Goal: Information Seeking & Learning: Find specific fact

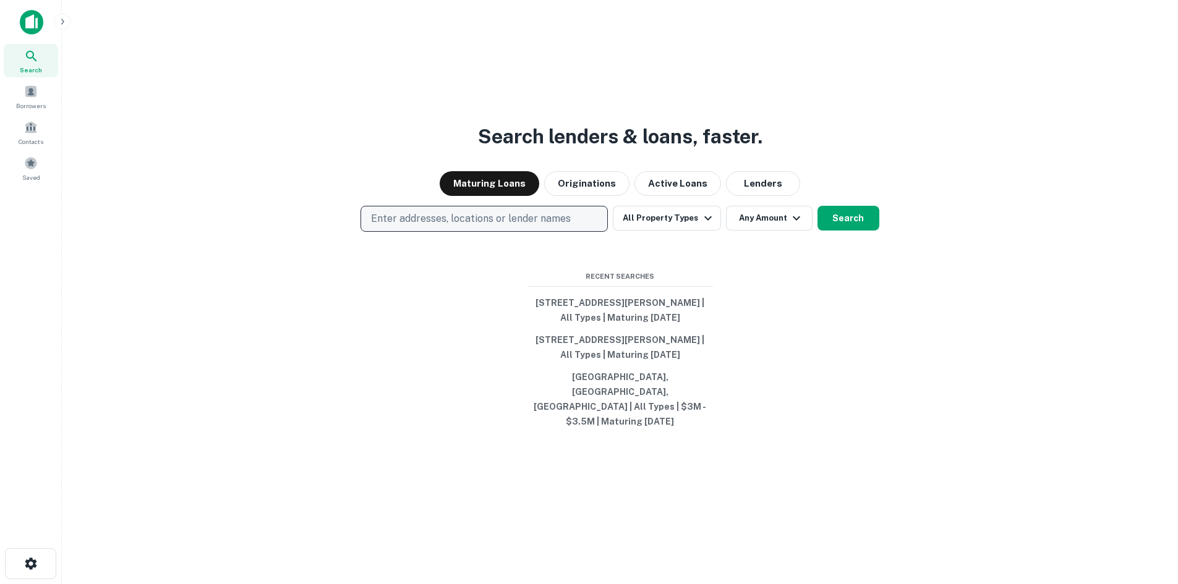
drag, startPoint x: 483, startPoint y: 219, endPoint x: 470, endPoint y: 232, distance: 17.9
click at [483, 219] on div "Search lenders & loans, faster. Maturing Loans Originations Active Loans Lender…" at bounding box center [620, 322] width 1096 height 584
click at [470, 226] on p "Enter addresses, locations or lender names" at bounding box center [471, 218] width 200 height 15
drag, startPoint x: 452, startPoint y: 231, endPoint x: 406, endPoint y: 240, distance: 47.4
click at [409, 226] on p "Enter addresses, locations or lender names" at bounding box center [471, 218] width 200 height 15
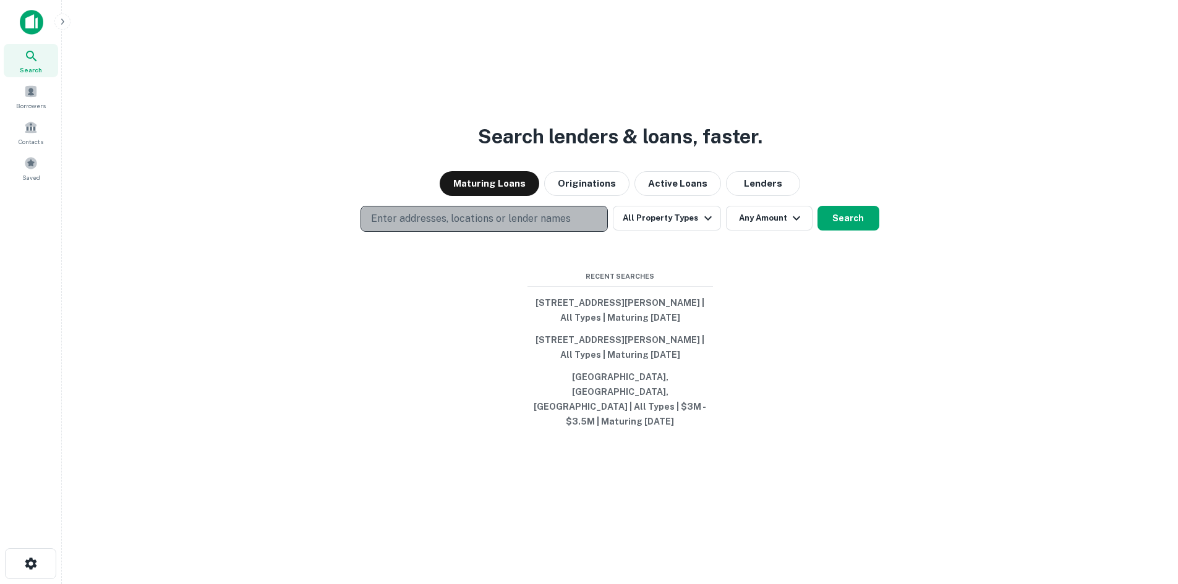
click at [421, 226] on p "Enter addresses, locations or lender names" at bounding box center [471, 218] width 200 height 15
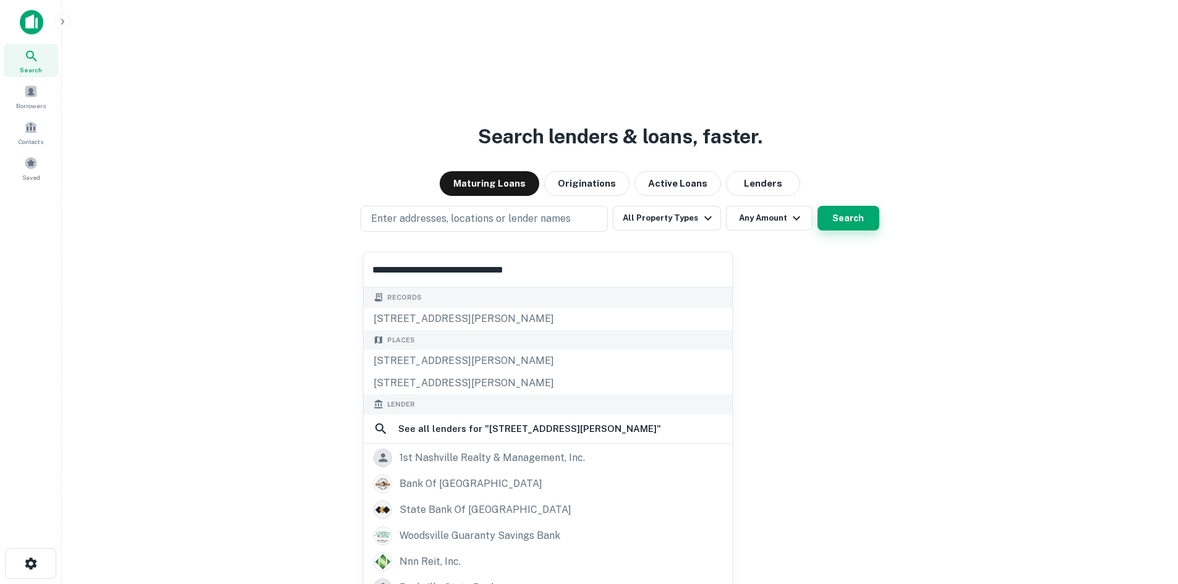
type input "**********"
click at [835, 229] on button "Search" at bounding box center [848, 218] width 62 height 25
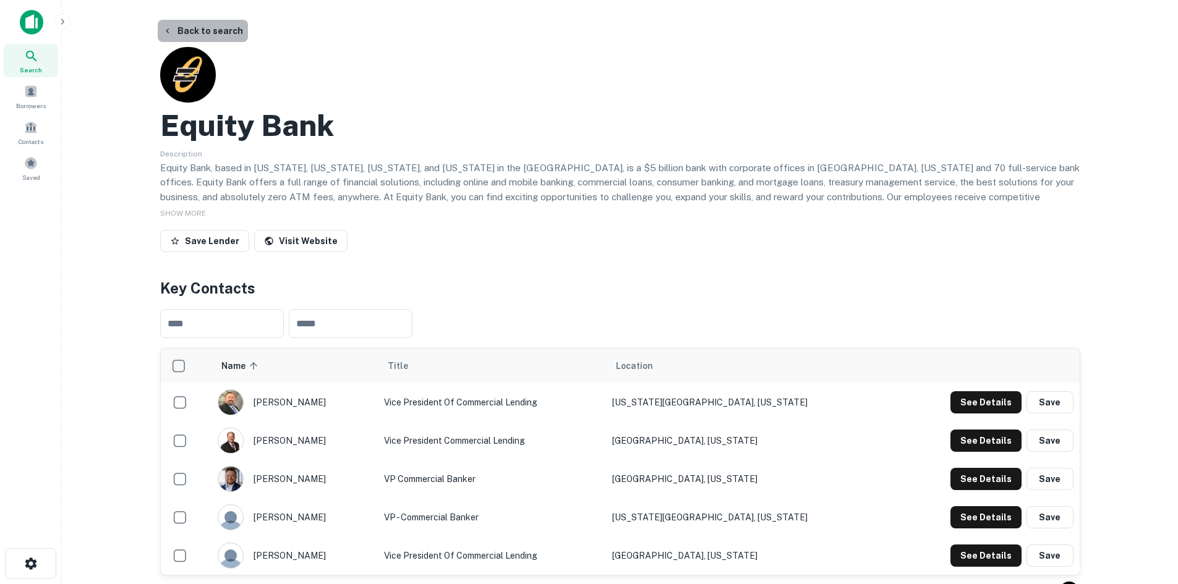
click at [223, 27] on button "Back to search" at bounding box center [203, 31] width 90 height 22
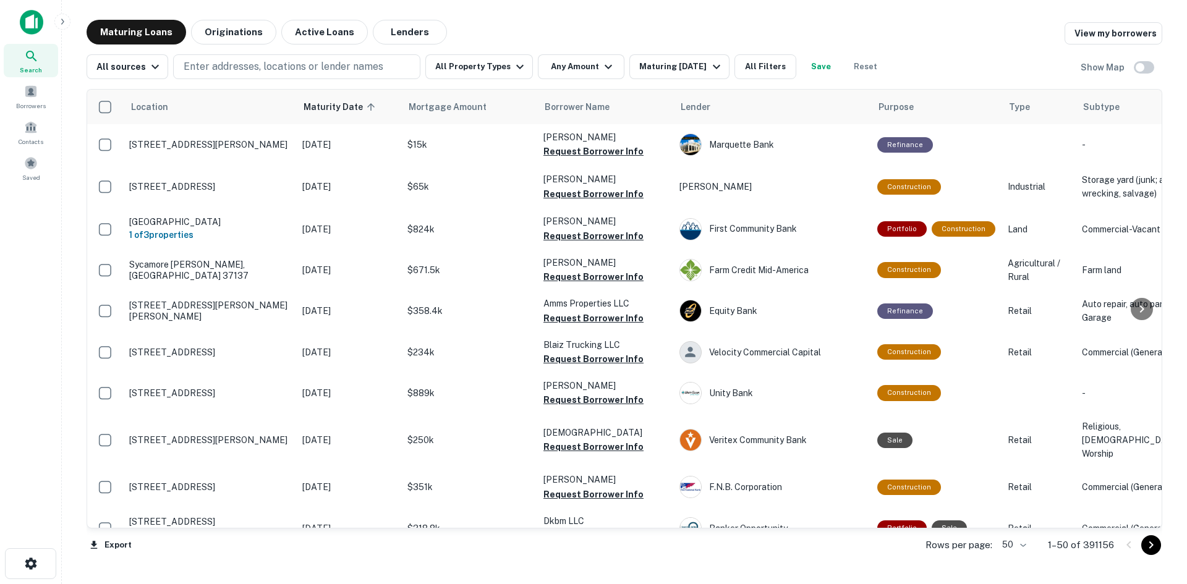
click at [208, 50] on div "All sources Enter addresses, locations or lender names All Property Types Any A…" at bounding box center [625, 62] width 1076 height 35
click at [217, 67] on p "Enter addresses, locations or lender names" at bounding box center [284, 66] width 200 height 15
type input "**********"
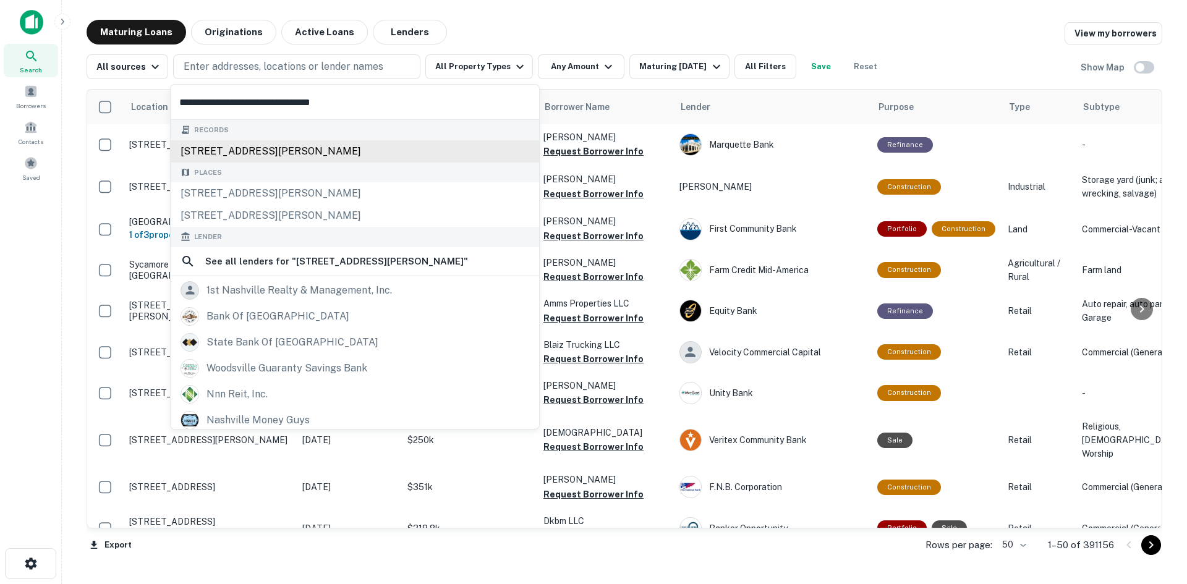
click at [260, 154] on div "[STREET_ADDRESS][PERSON_NAME]" at bounding box center [355, 151] width 368 height 22
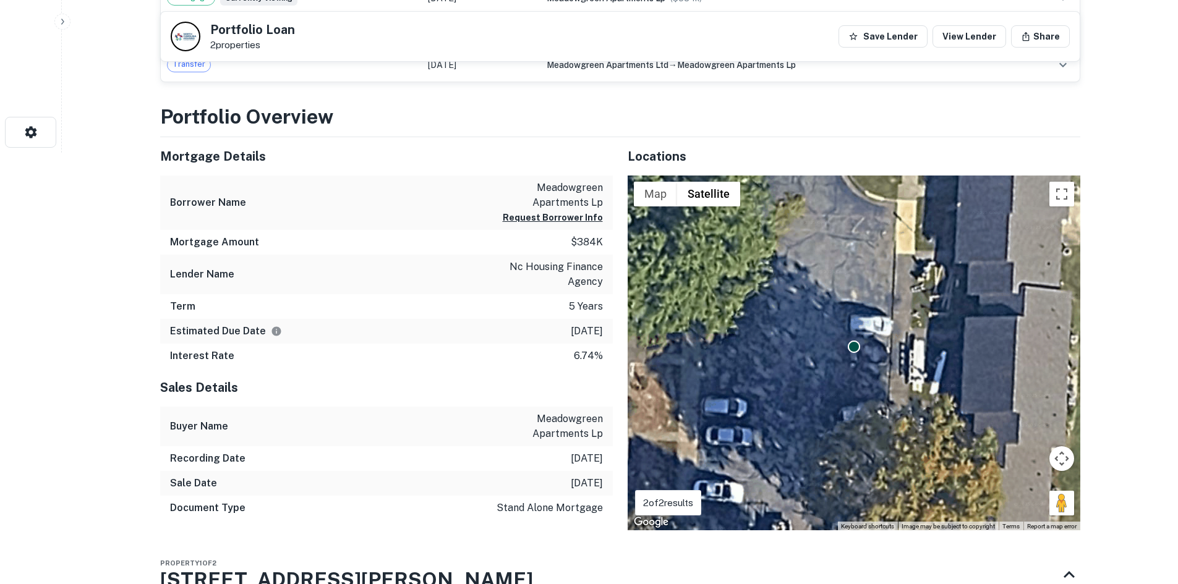
scroll to position [432, 0]
click at [585, 357] on p "6.74%" at bounding box center [588, 355] width 29 height 15
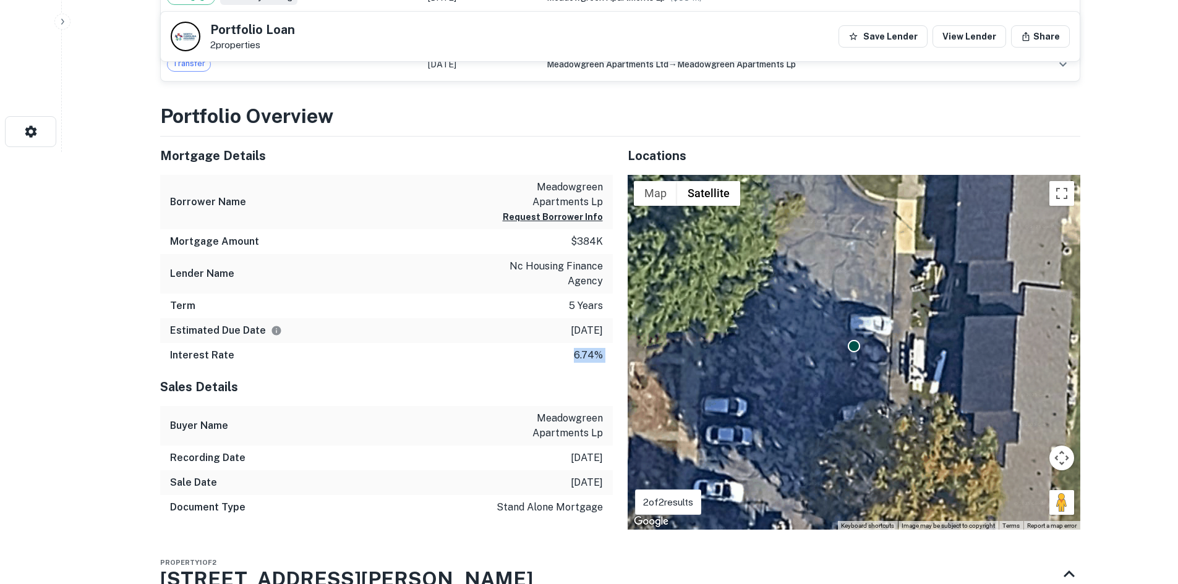
click at [585, 357] on p "6.74%" at bounding box center [588, 355] width 29 height 15
click at [459, 185] on div "Borrower Name meadowgreen apartments lp Request Borrower Info" at bounding box center [386, 202] width 453 height 55
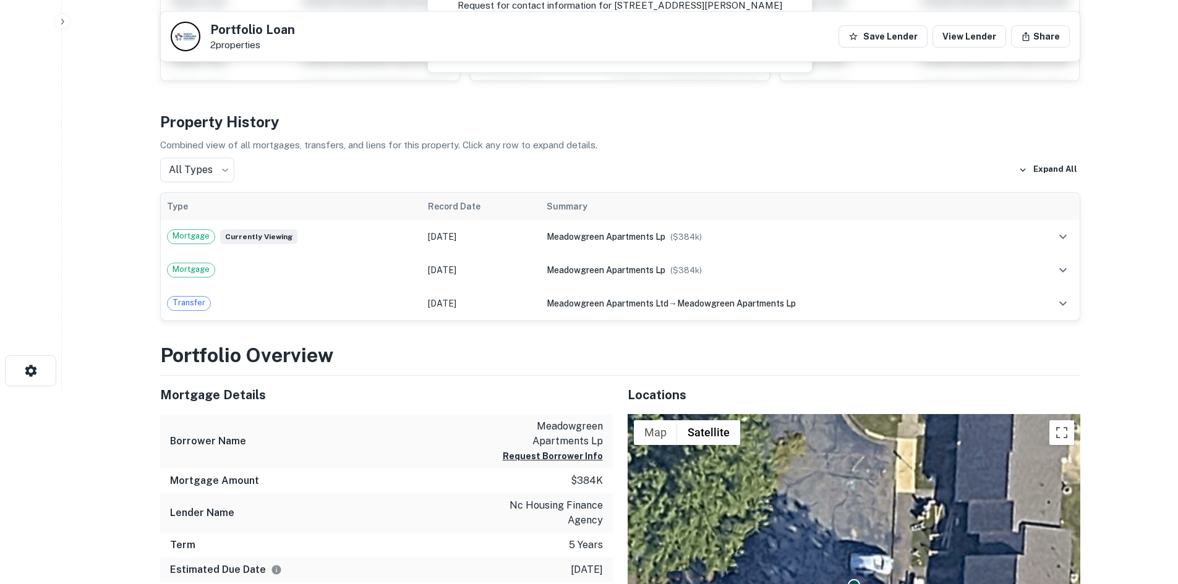
scroll to position [0, 0]
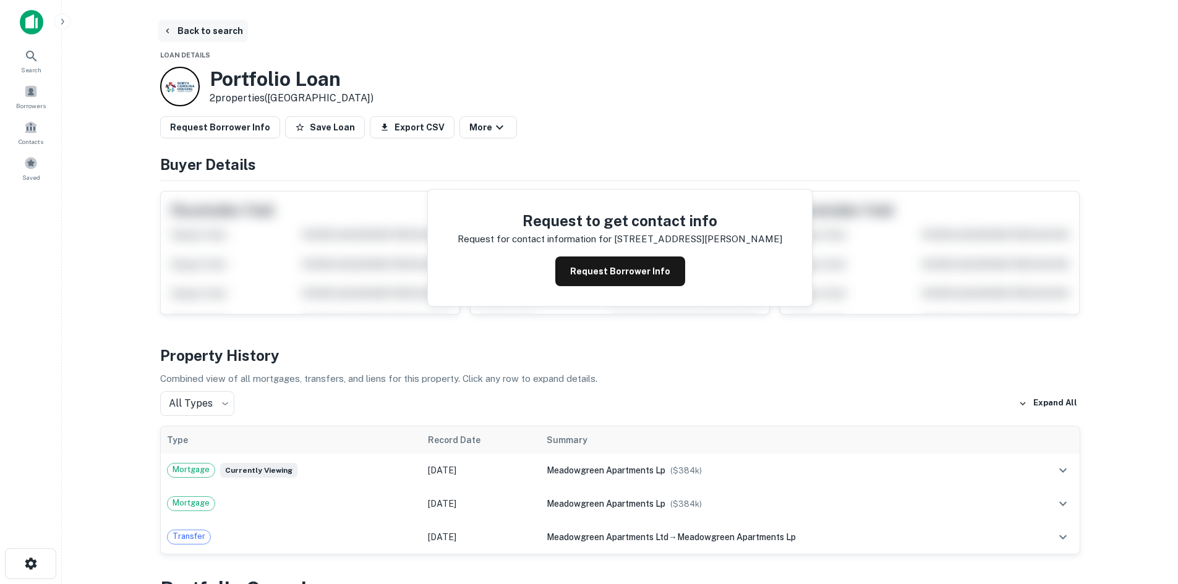
click at [212, 28] on button "Back to search" at bounding box center [203, 31] width 90 height 22
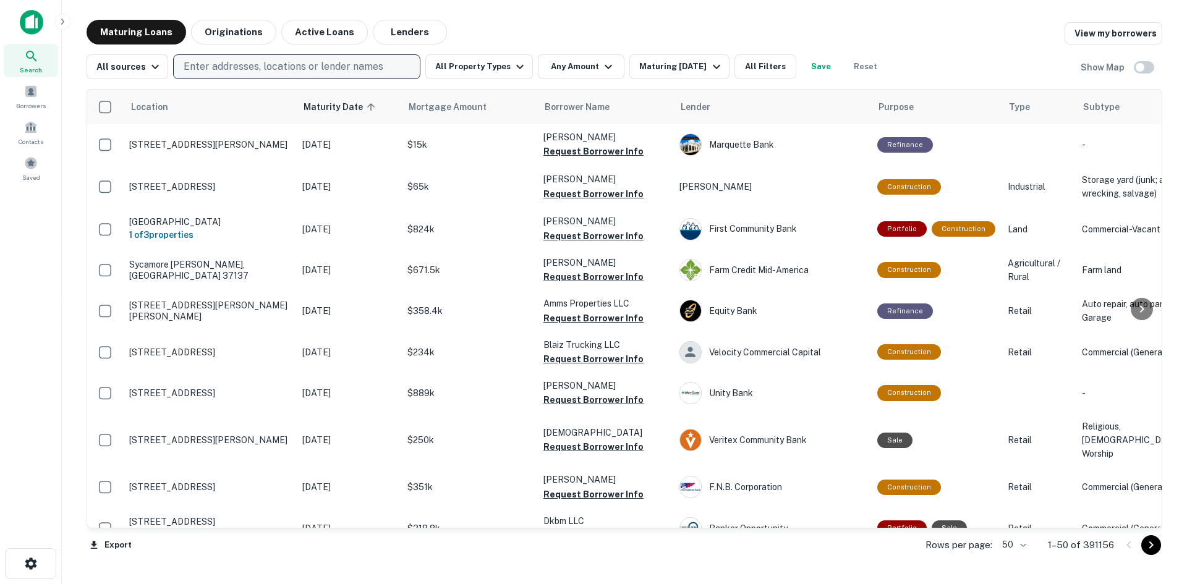
click at [291, 64] on p "Enter addresses, locations or lender names" at bounding box center [284, 66] width 200 height 15
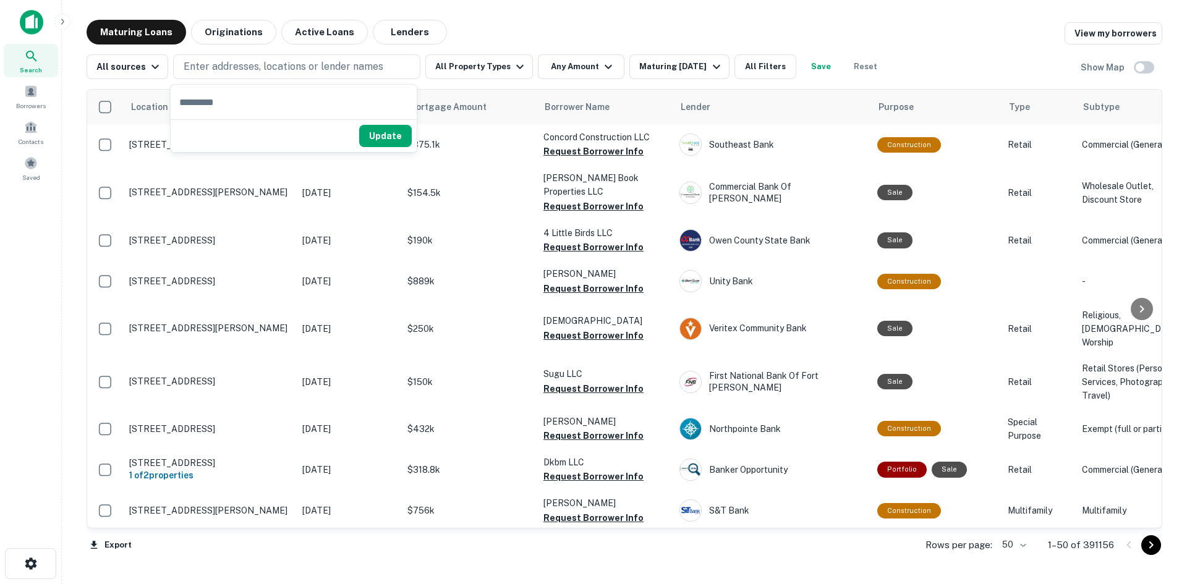
type input "**********"
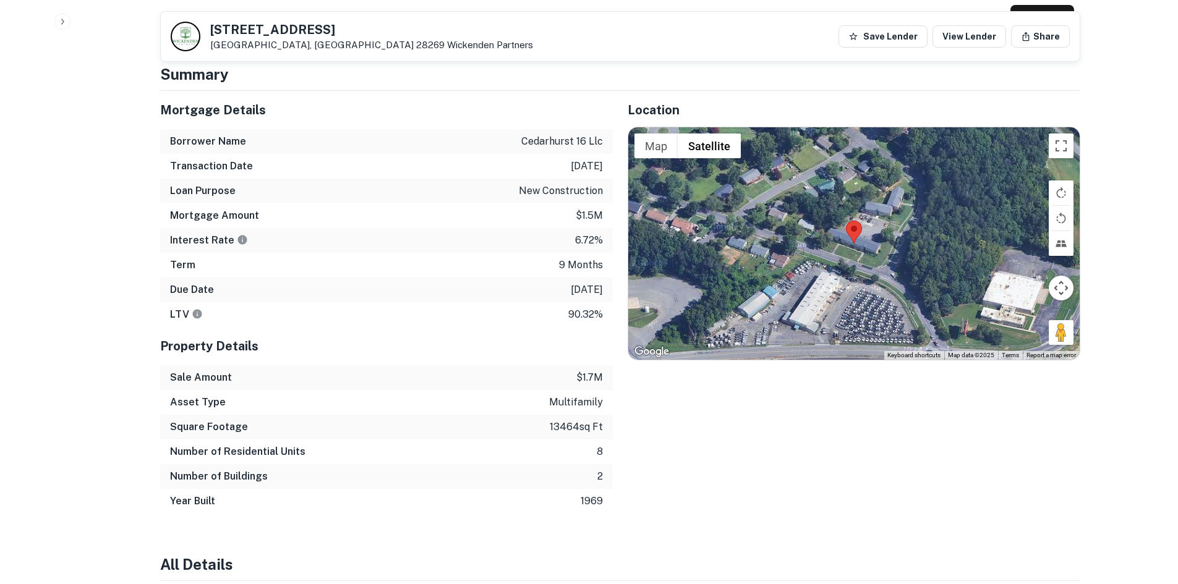
scroll to position [618, 0]
drag, startPoint x: 572, startPoint y: 227, endPoint x: 599, endPoint y: 225, distance: 27.3
click at [599, 228] on div "Interest Rate 6.72%" at bounding box center [386, 240] width 453 height 25
copy p "6.72%"
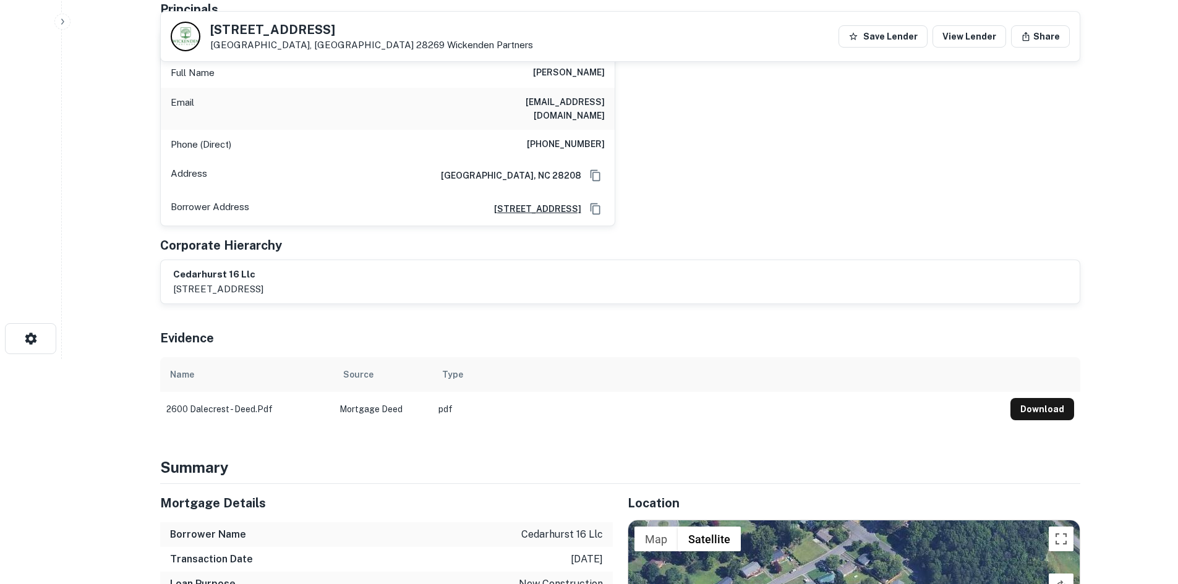
scroll to position [0, 0]
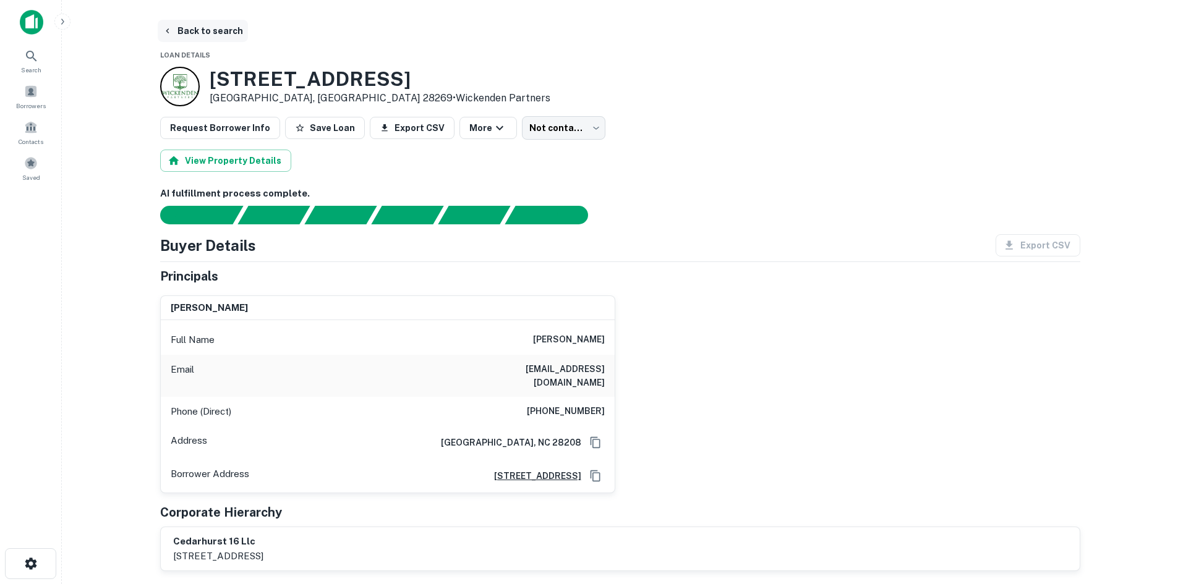
click at [184, 33] on button "Back to search" at bounding box center [203, 31] width 90 height 22
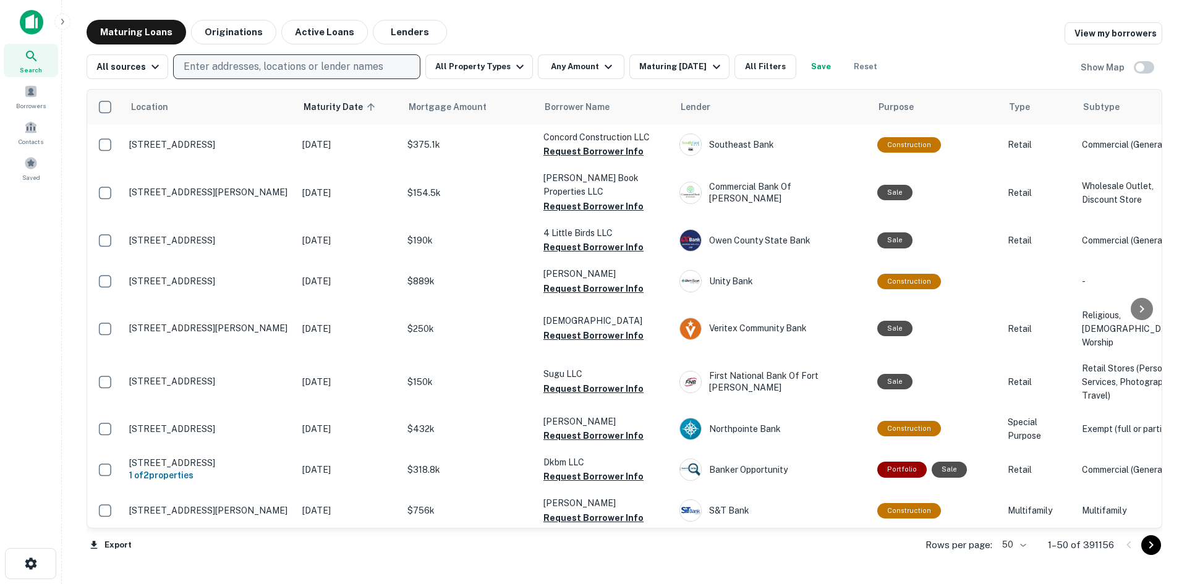
click at [258, 69] on p "Enter addresses, locations or lender names" at bounding box center [284, 66] width 200 height 15
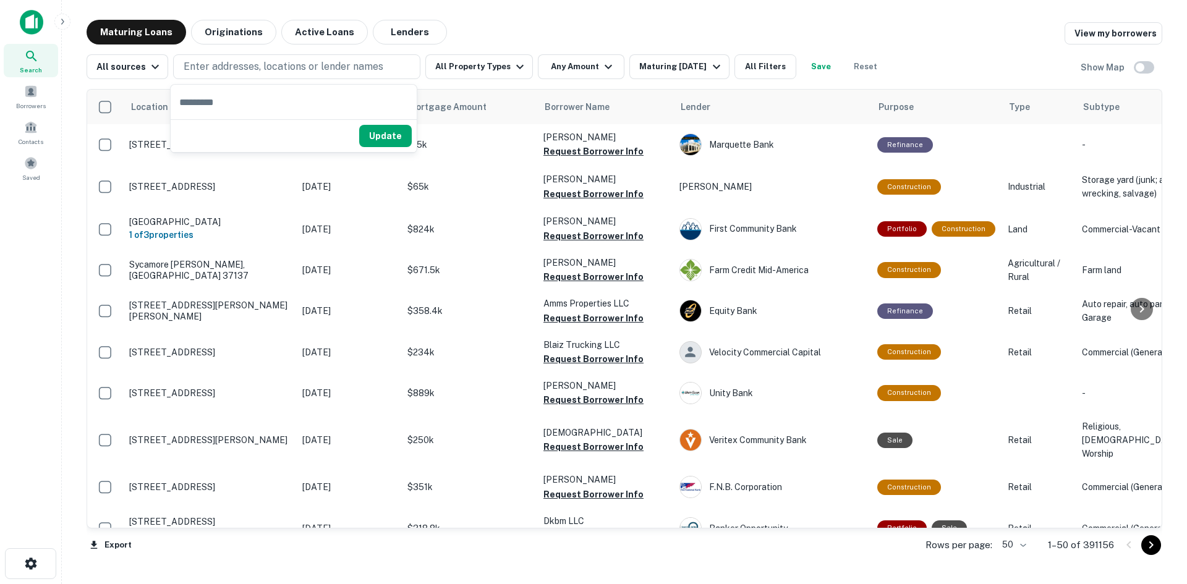
drag, startPoint x: 227, startPoint y: 71, endPoint x: 215, endPoint y: 85, distance: 18.4
click at [227, 71] on p "Enter addresses, locations or lender names" at bounding box center [284, 66] width 200 height 15
click at [202, 98] on th "Location" at bounding box center [209, 107] width 173 height 35
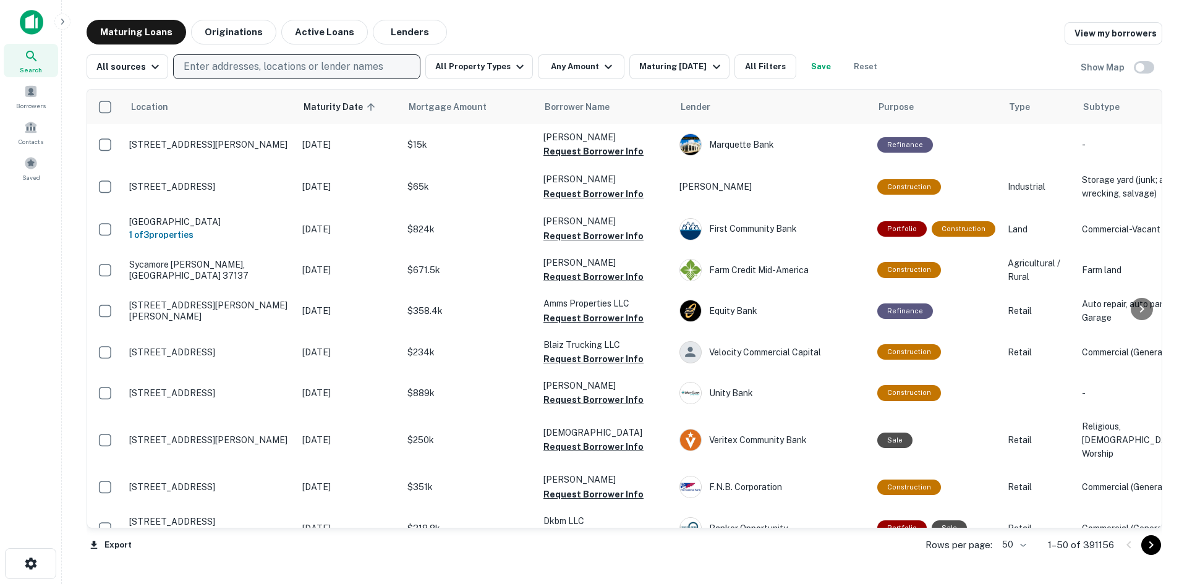
click at [211, 73] on p "Enter addresses, locations or lender names" at bounding box center [284, 66] width 200 height 15
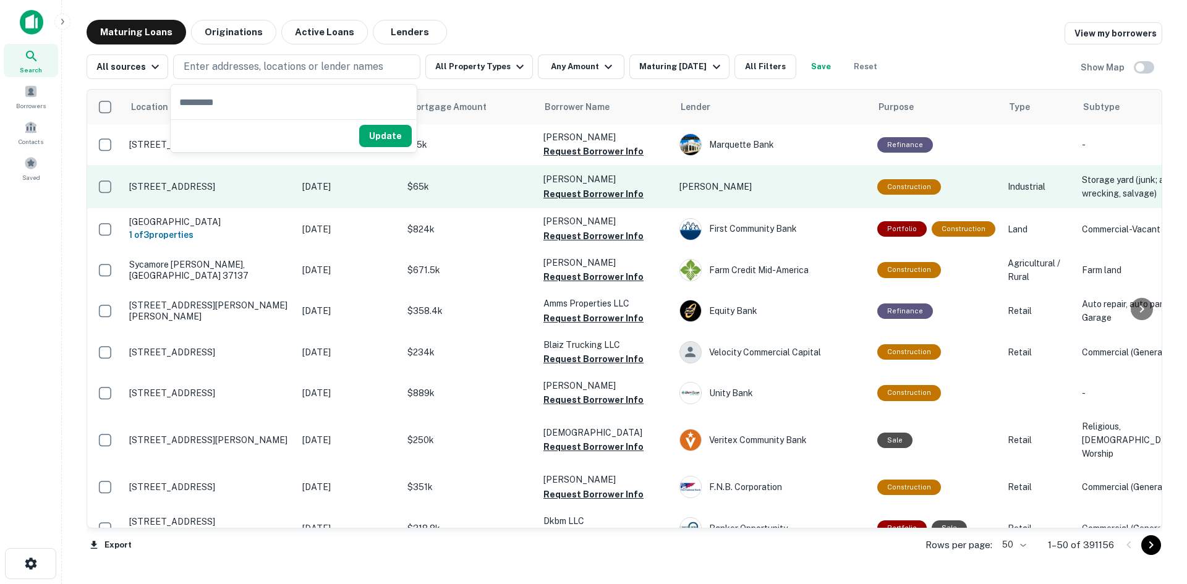
type input "**********"
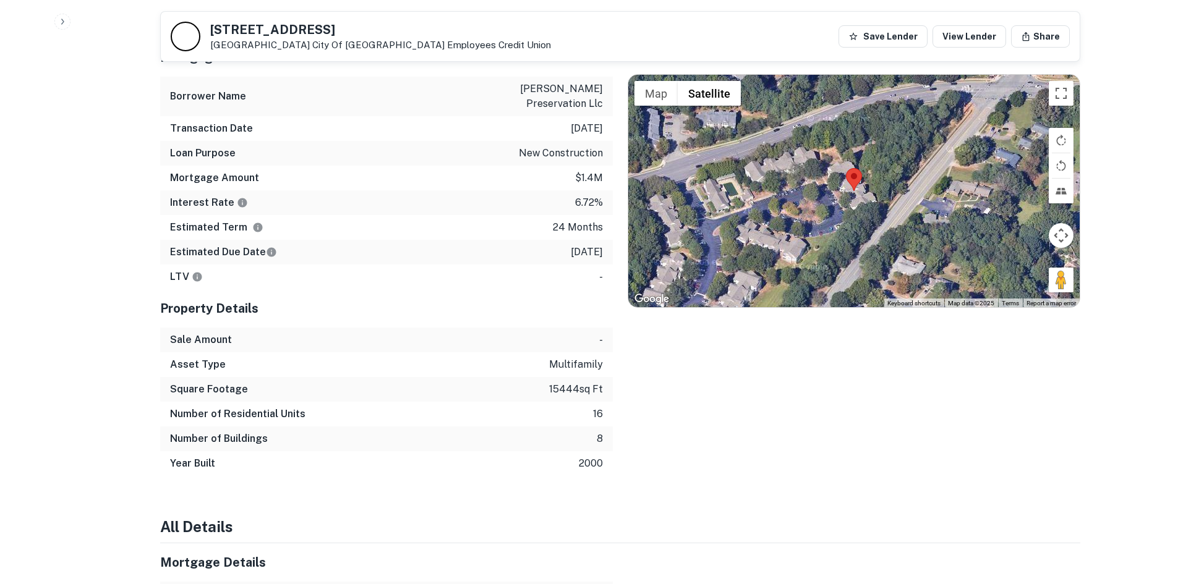
scroll to position [865, 0]
click at [581, 194] on p "6.72%" at bounding box center [589, 201] width 28 height 15
copy p "6.72%"
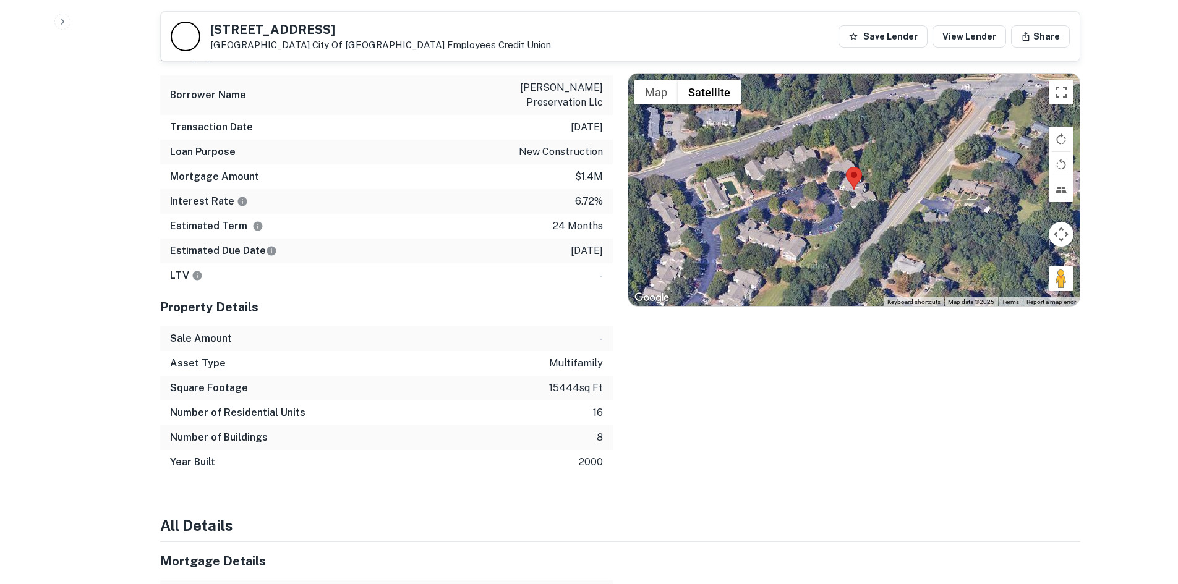
click at [561, 263] on div "LTV -" at bounding box center [386, 275] width 453 height 25
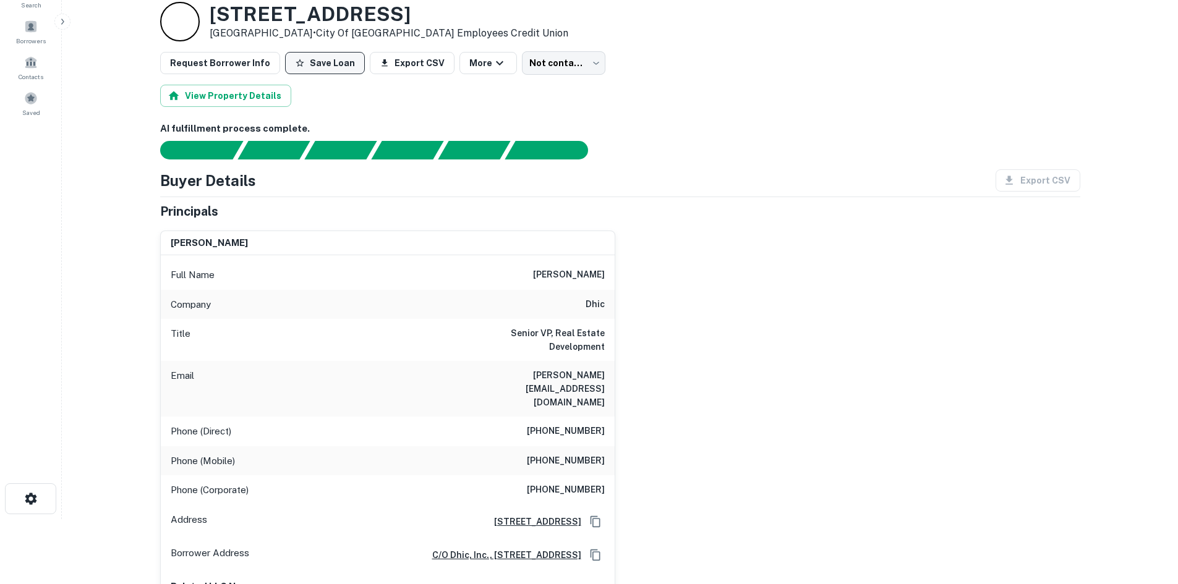
scroll to position [0, 0]
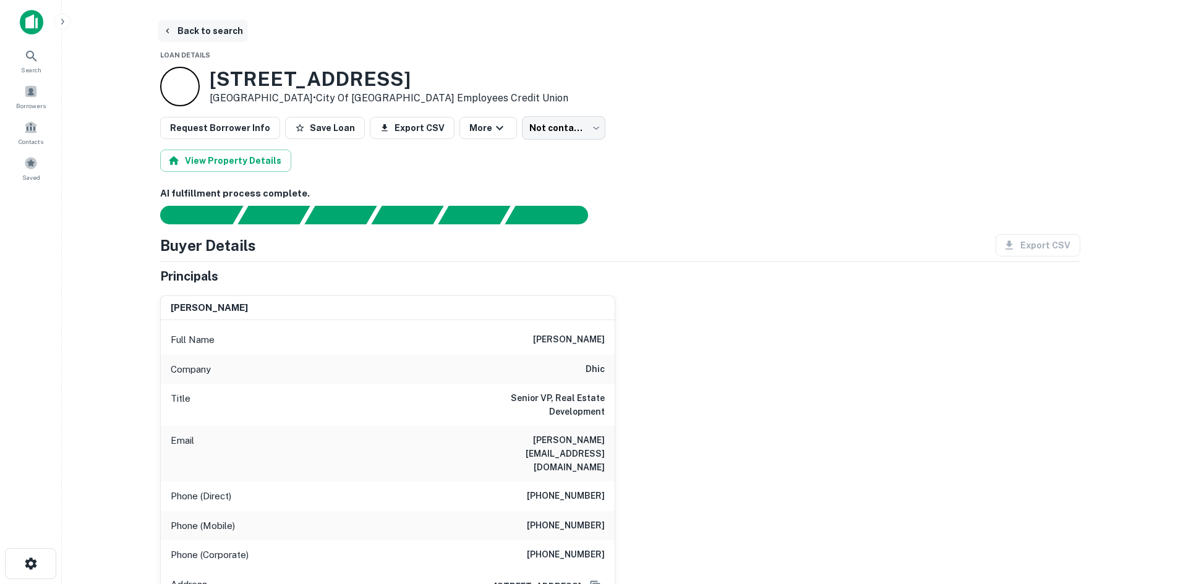
click at [204, 27] on button "Back to search" at bounding box center [203, 31] width 90 height 22
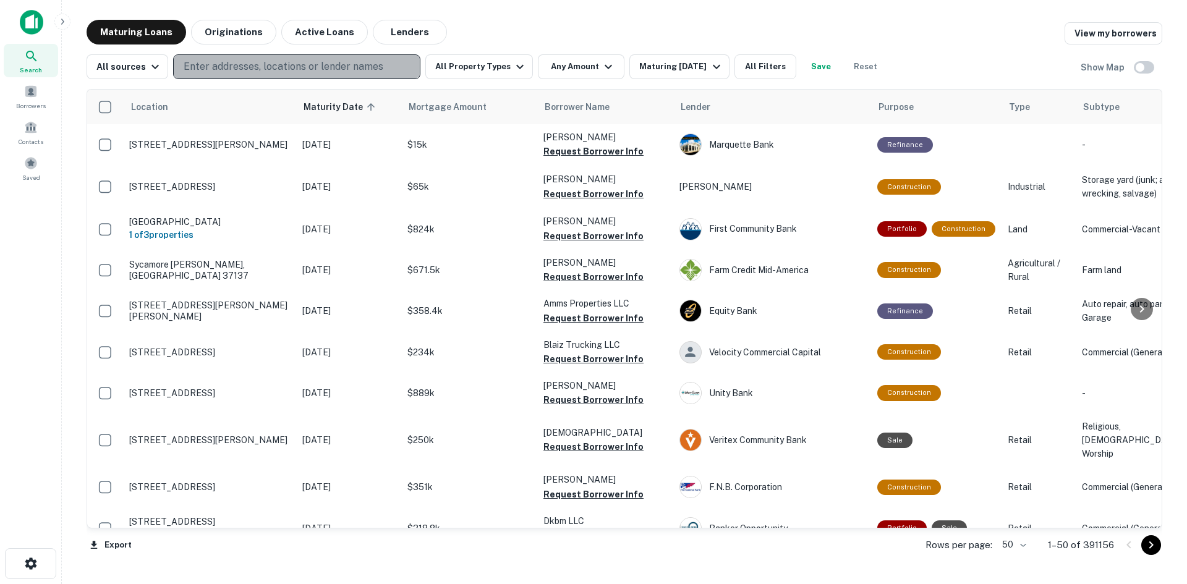
click at [344, 64] on p "Enter addresses, locations or lender names" at bounding box center [284, 66] width 200 height 15
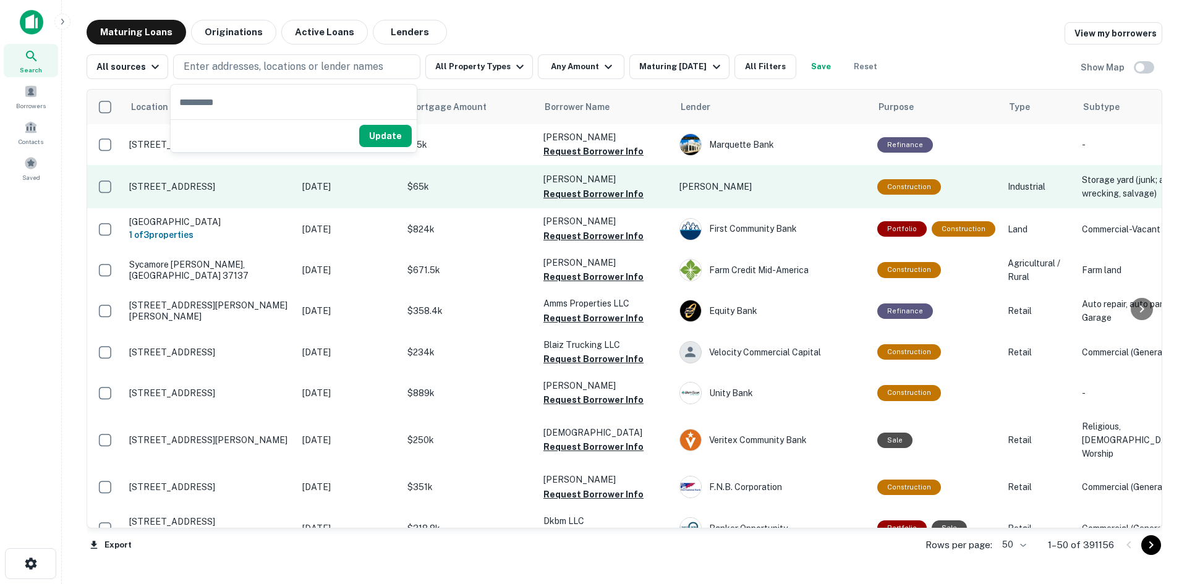
type input "**********"
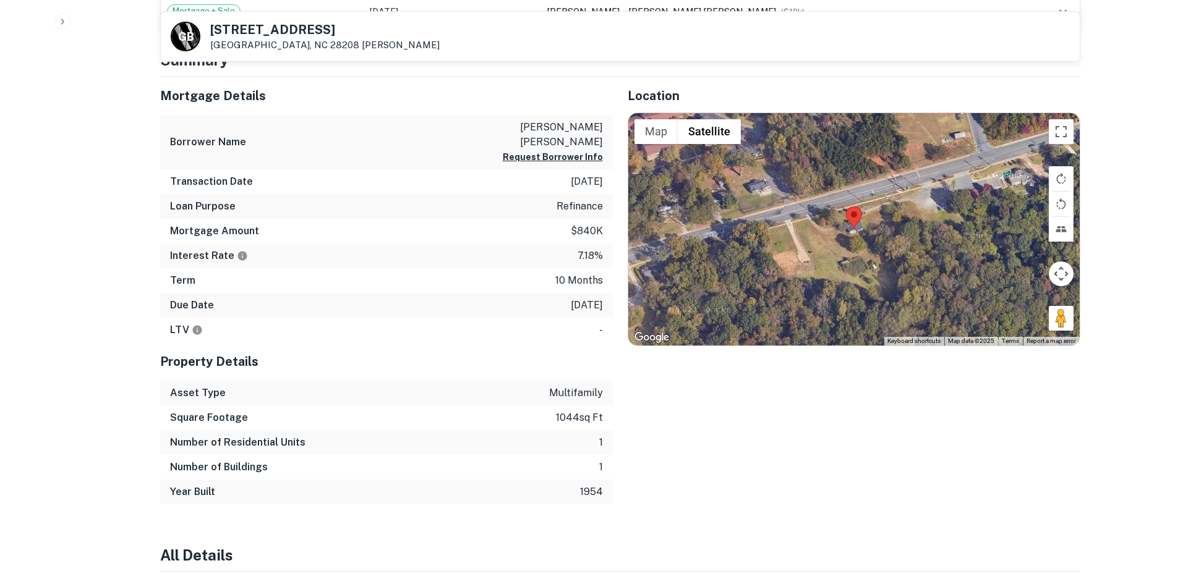
scroll to position [618, 0]
click at [586, 248] on p "7.18%" at bounding box center [589, 255] width 25 height 15
copy p "7.18%"
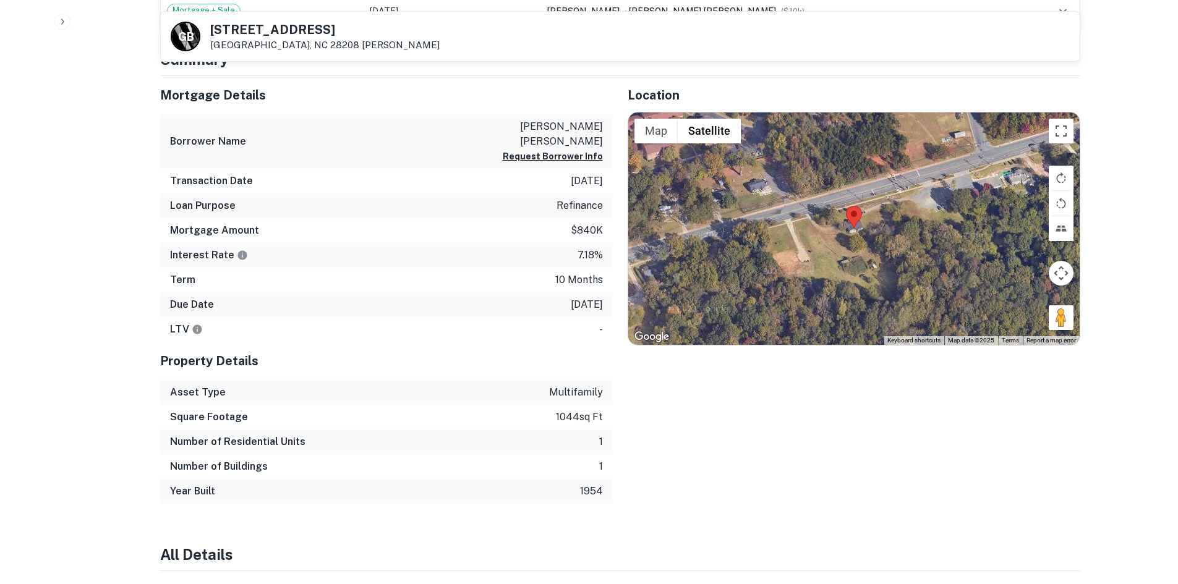
click at [407, 63] on h4 "Summary" at bounding box center [620, 59] width 920 height 22
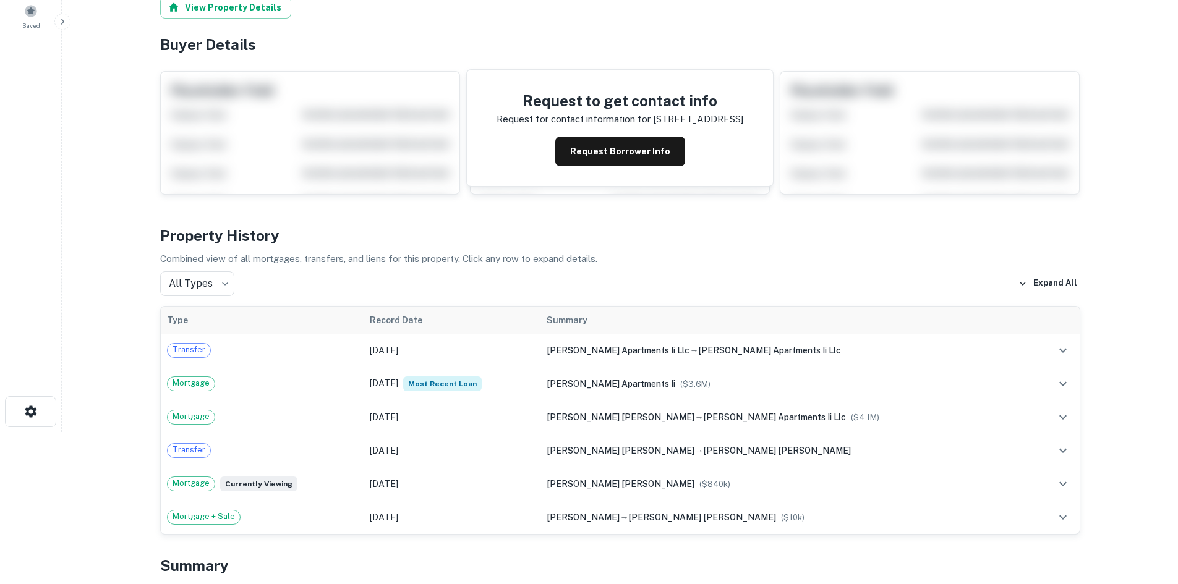
scroll to position [0, 0]
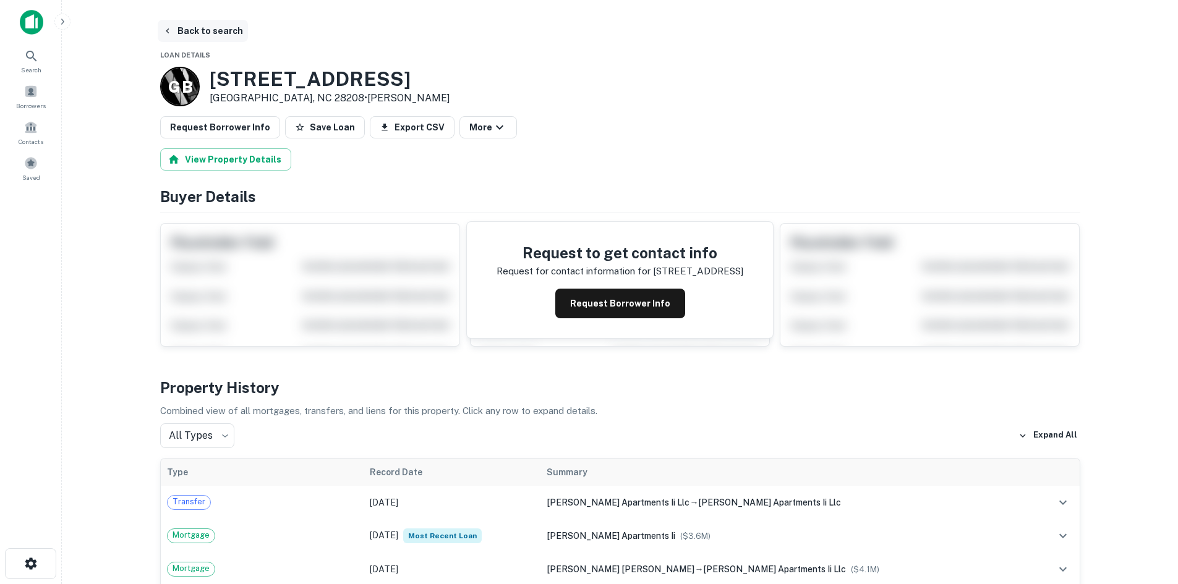
click at [185, 33] on button "Back to search" at bounding box center [203, 31] width 90 height 22
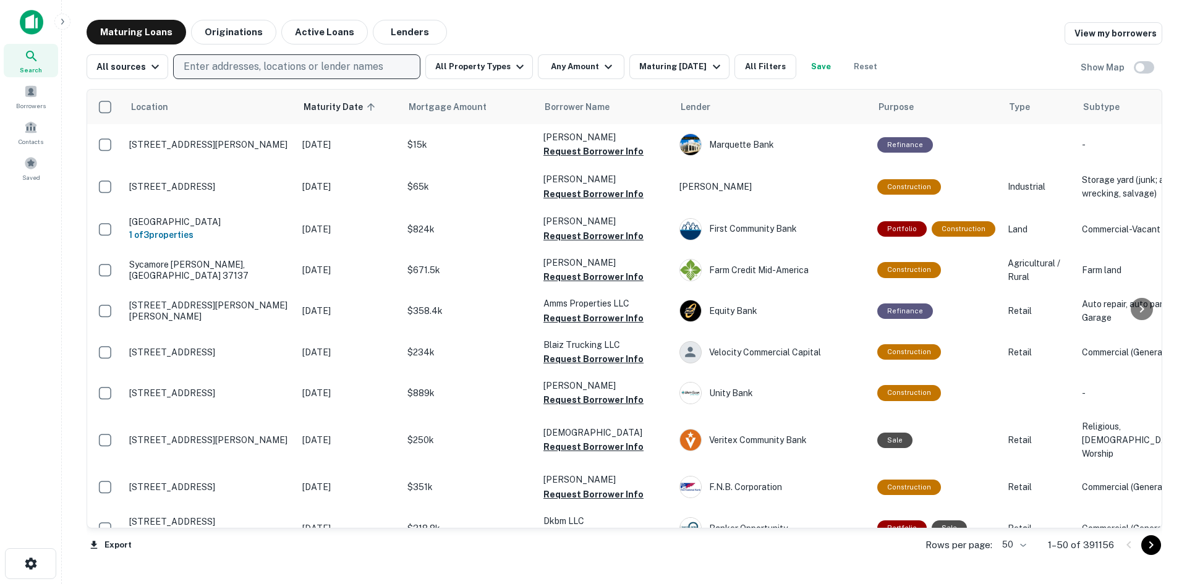
click at [200, 72] on p "Enter addresses, locations or lender names" at bounding box center [284, 66] width 200 height 15
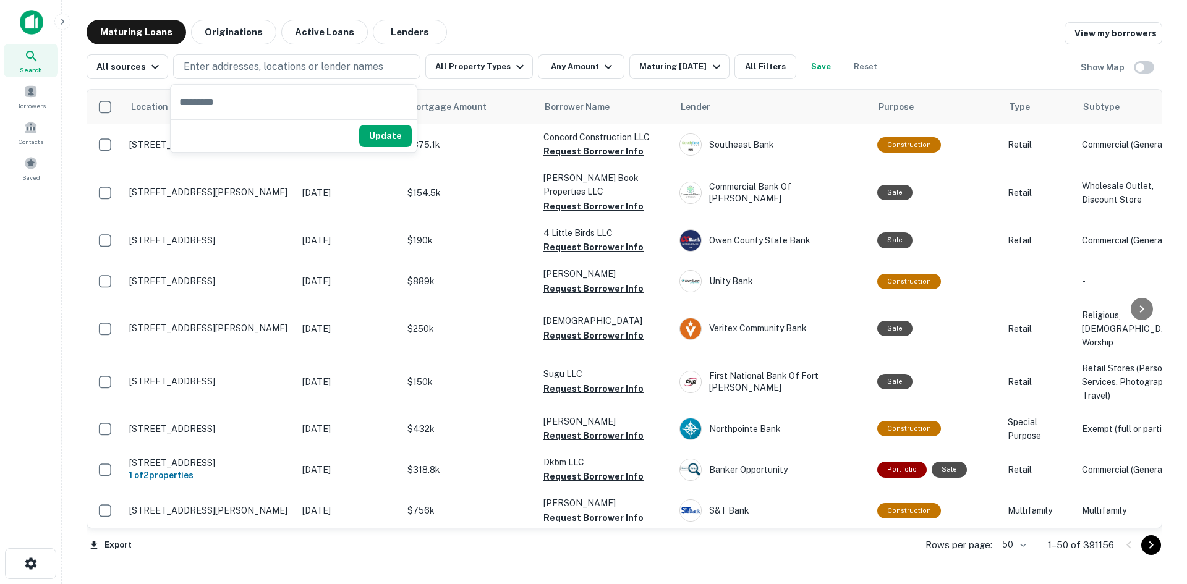
click at [265, 102] on input "text" at bounding box center [294, 102] width 246 height 35
paste input "**********"
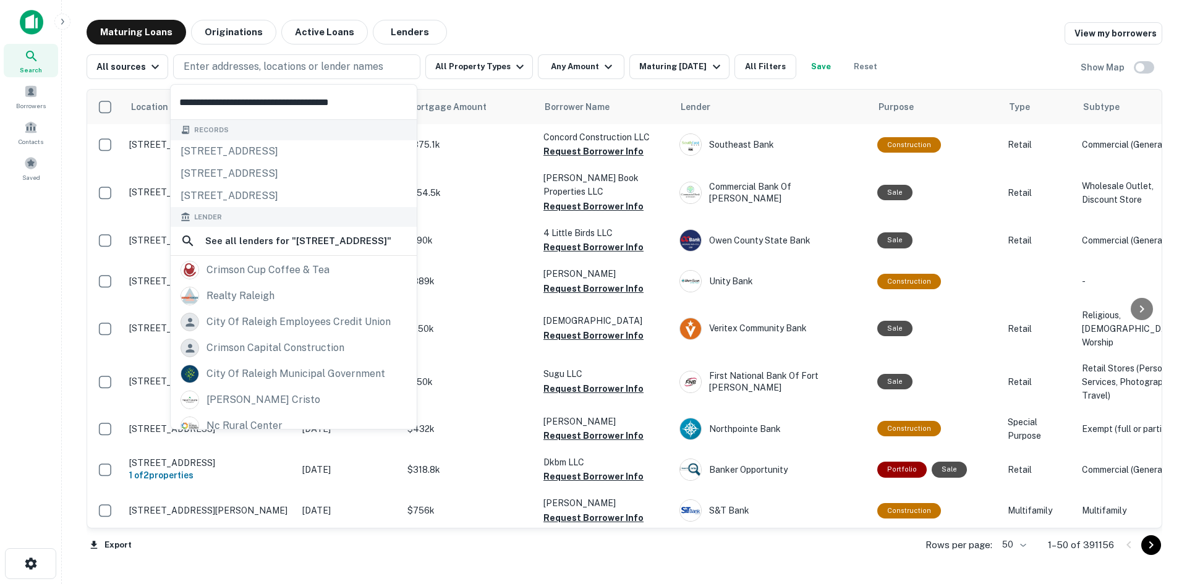
type input "**********"
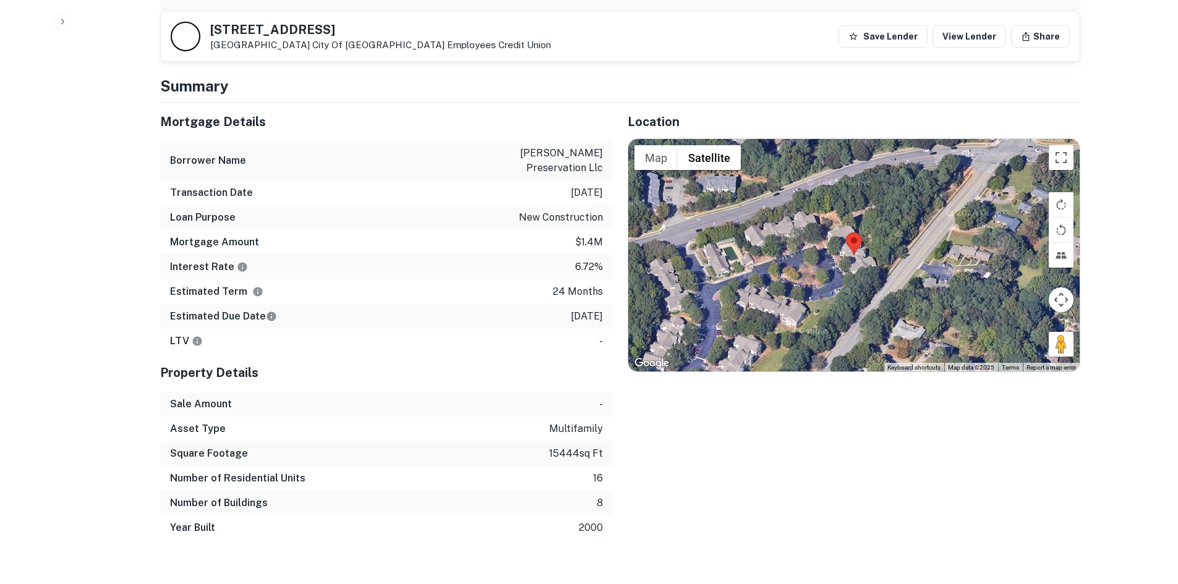
scroll to position [803, 0]
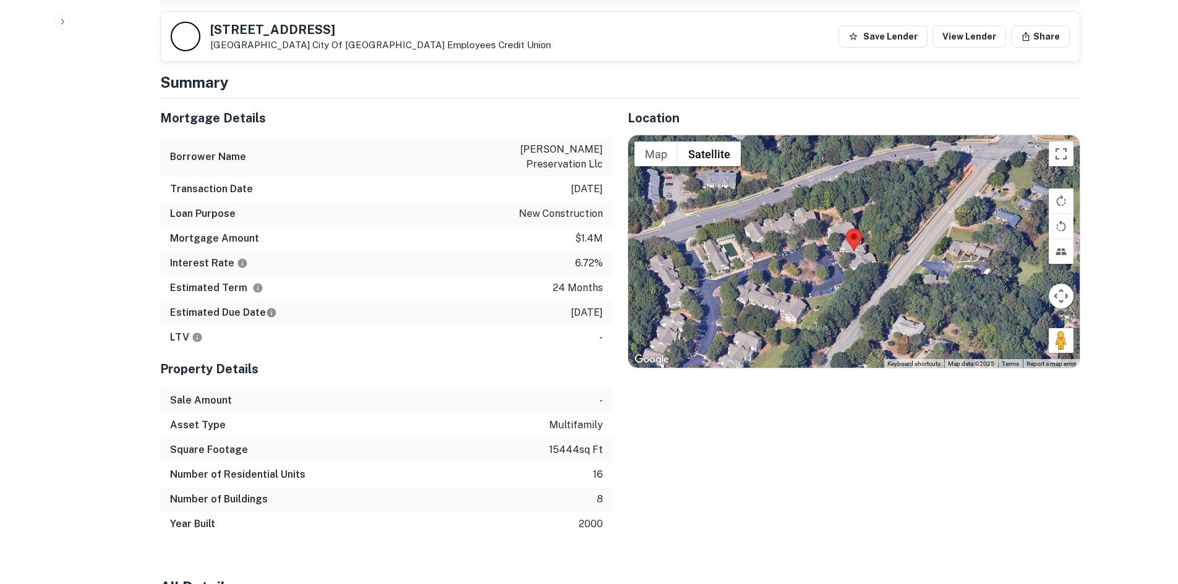
drag, startPoint x: 520, startPoint y: 259, endPoint x: 512, endPoint y: 260, distance: 7.4
click at [520, 276] on div "Estimated Term 24 months" at bounding box center [386, 288] width 453 height 25
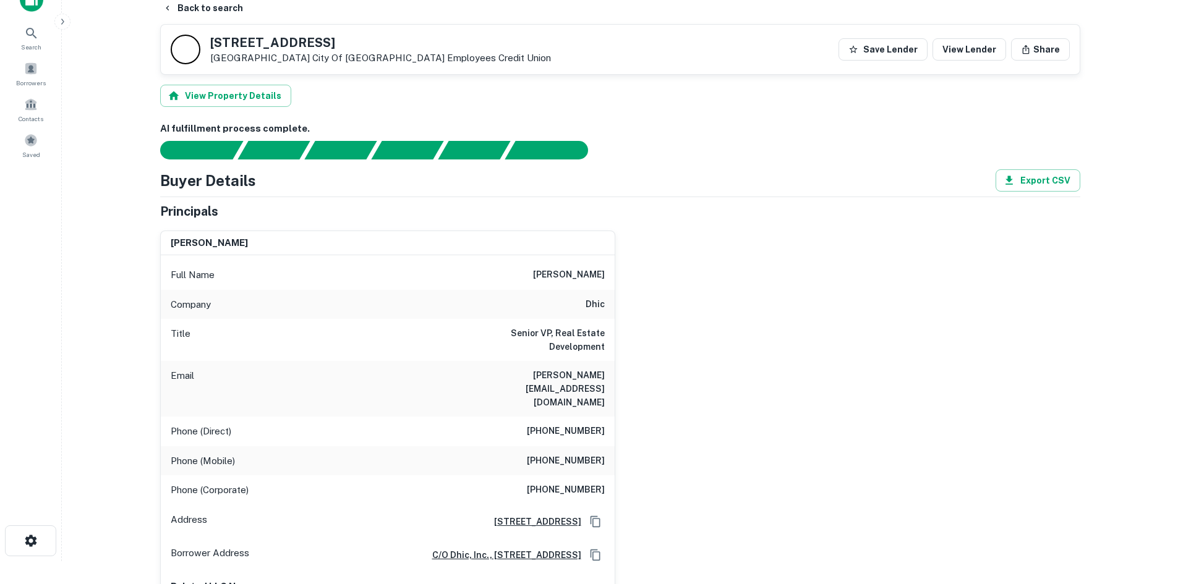
scroll to position [0, 0]
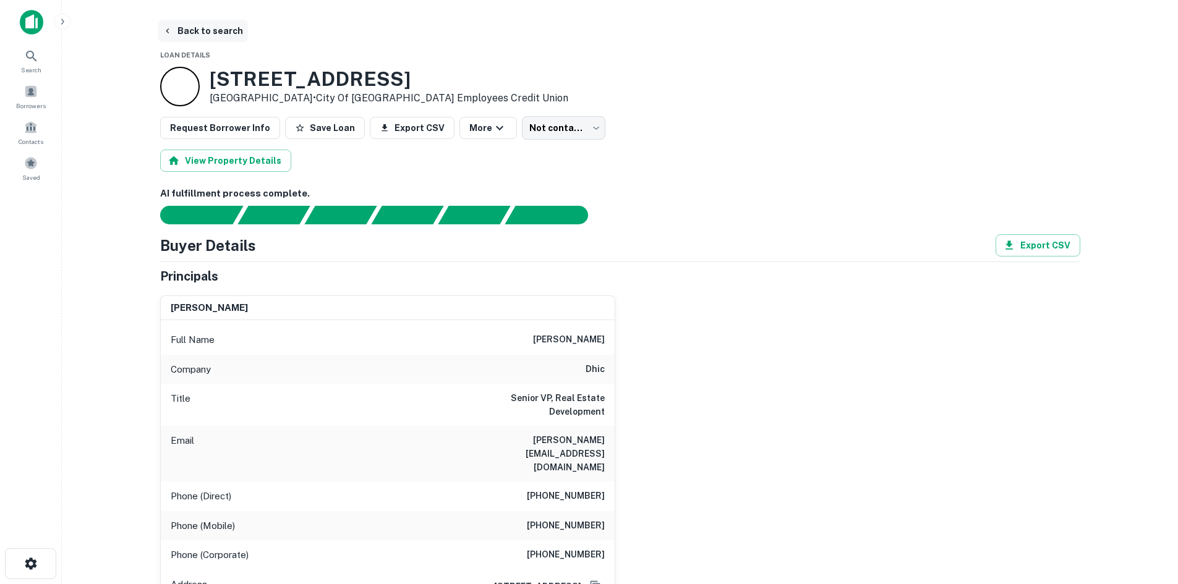
click at [193, 29] on button "Back to search" at bounding box center [203, 31] width 90 height 22
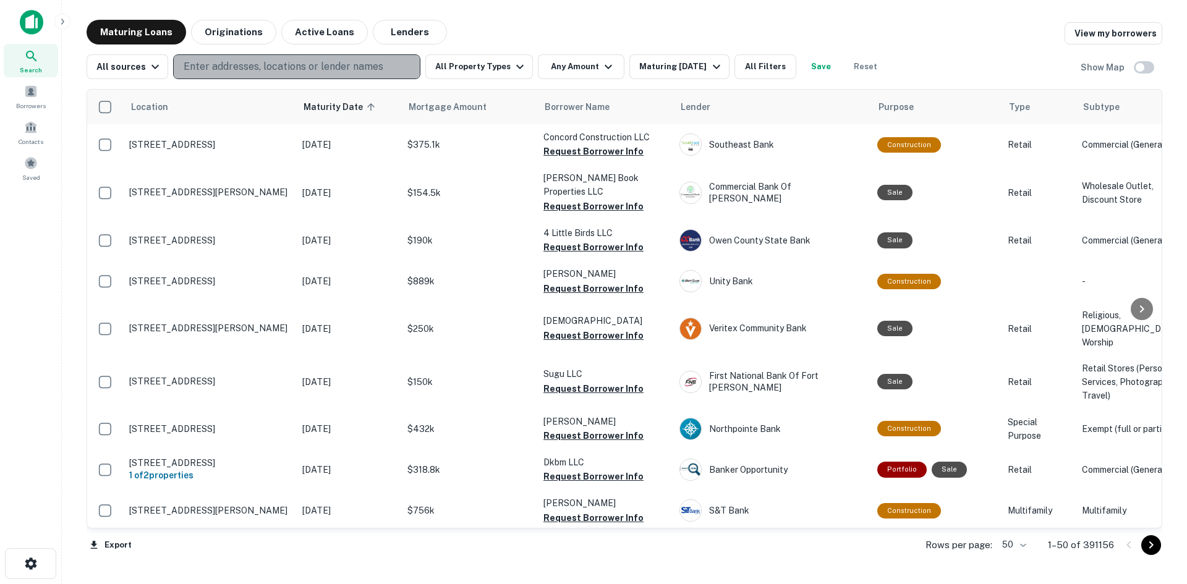
click at [265, 65] on p "Enter addresses, locations or lender names" at bounding box center [284, 66] width 200 height 15
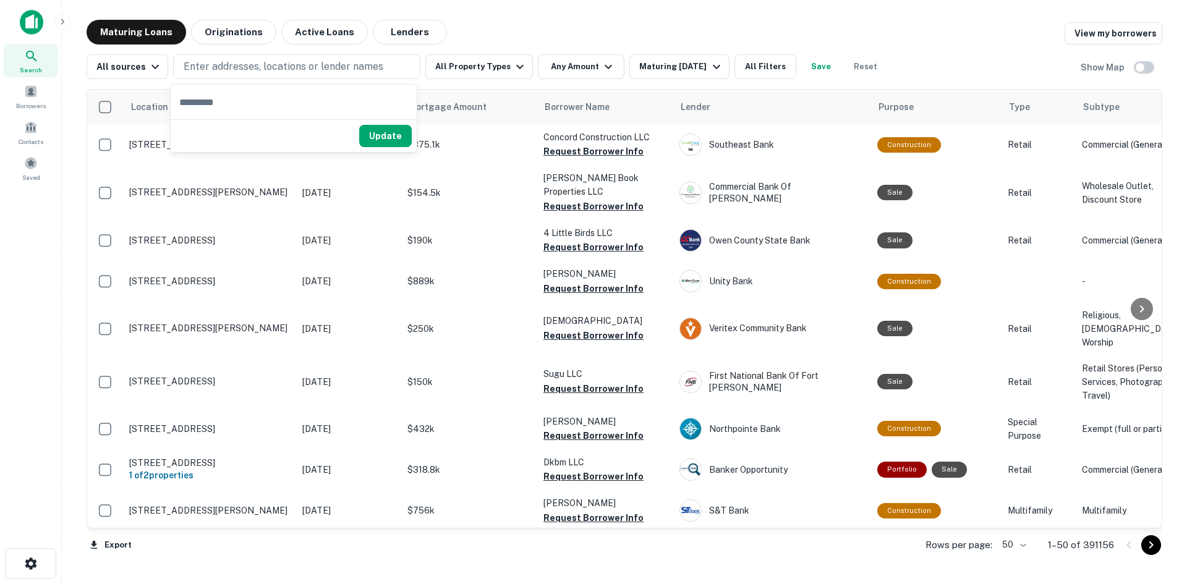
type input "**********"
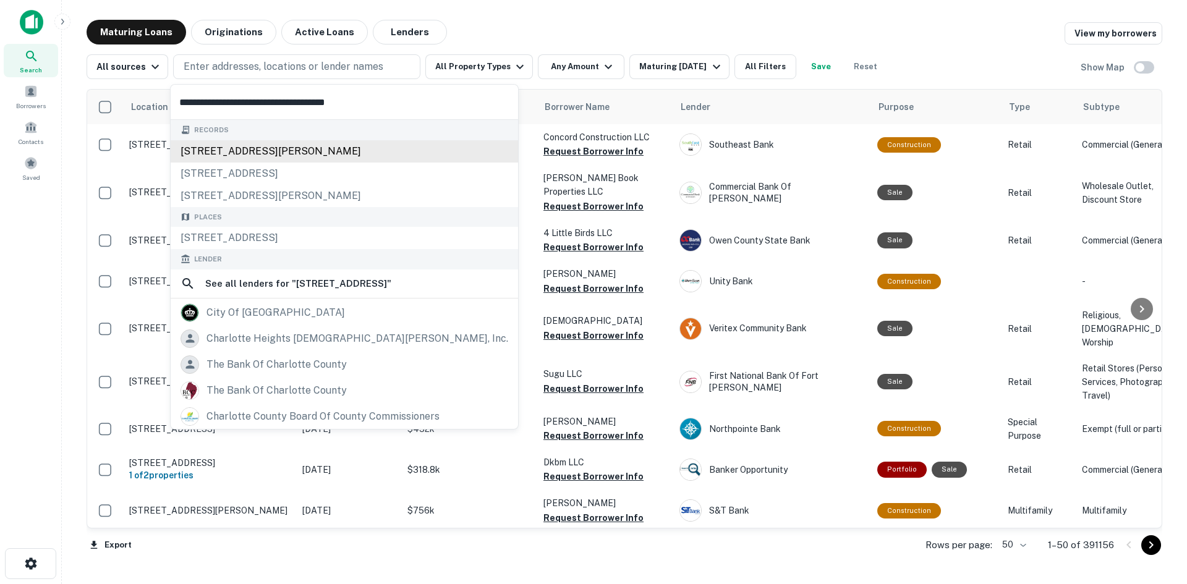
click at [287, 146] on div "[STREET_ADDRESS][PERSON_NAME]" at bounding box center [344, 151] width 347 height 22
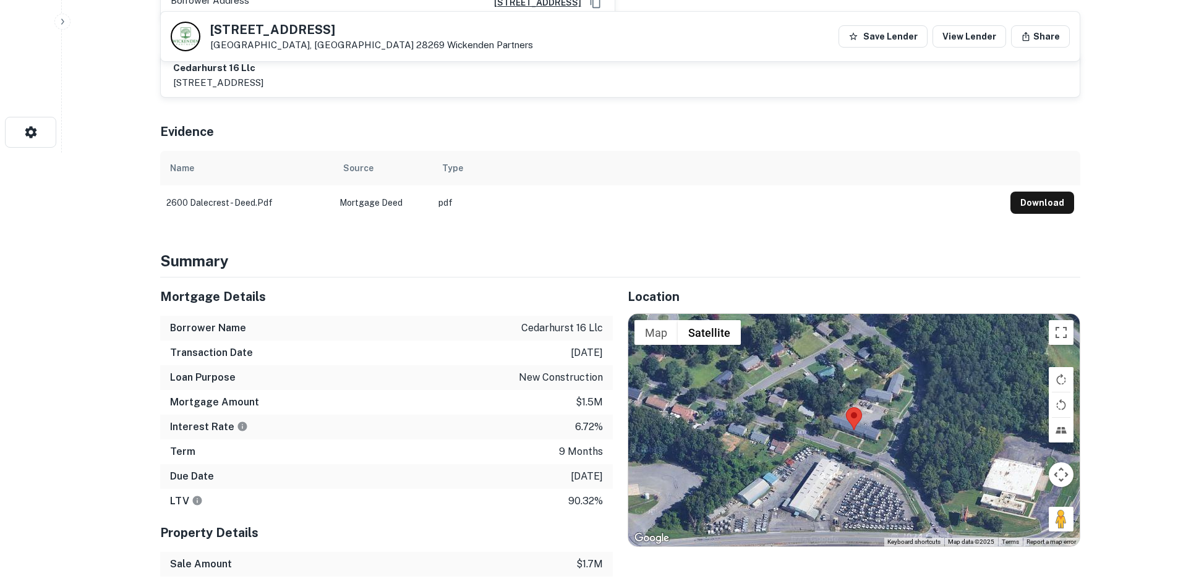
scroll to position [432, 0]
drag, startPoint x: 225, startPoint y: 241, endPoint x: 265, endPoint y: 241, distance: 40.2
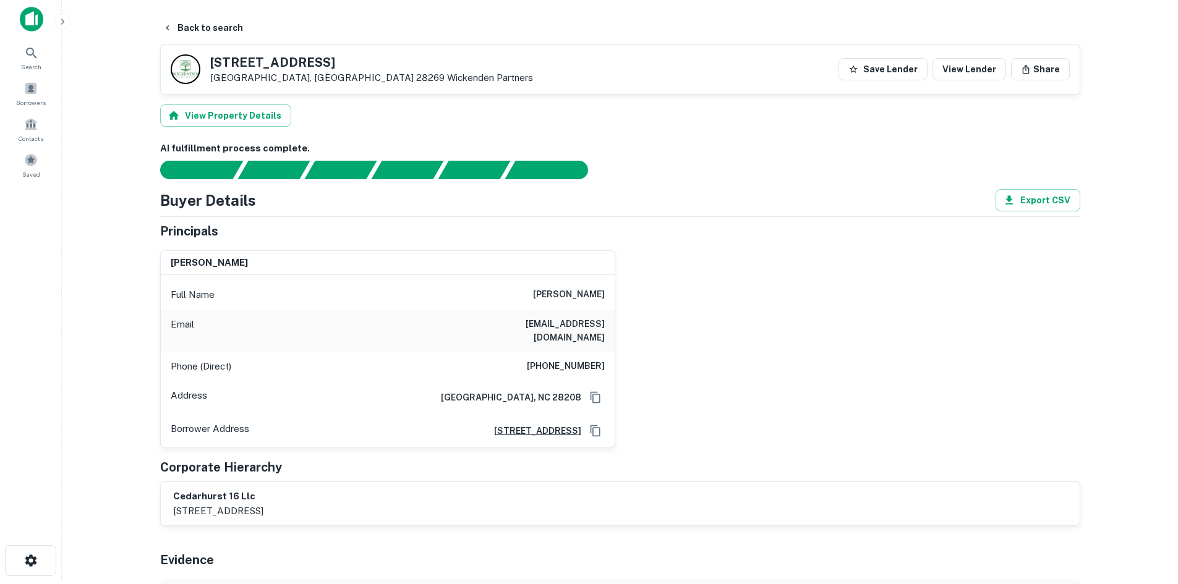
scroll to position [0, 0]
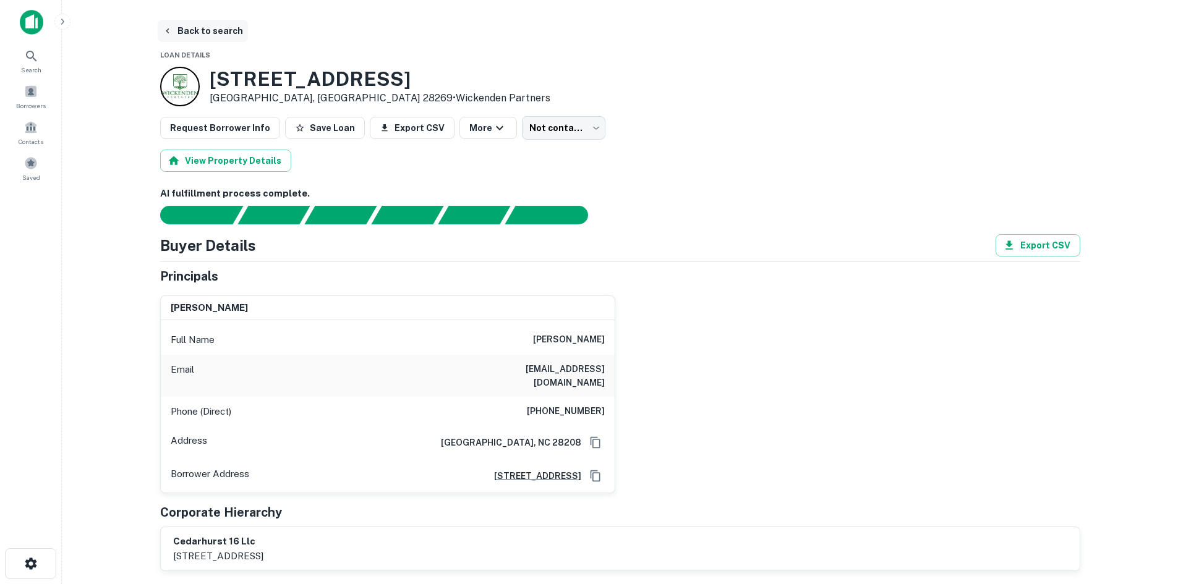
click at [222, 34] on button "Back to search" at bounding box center [203, 31] width 90 height 22
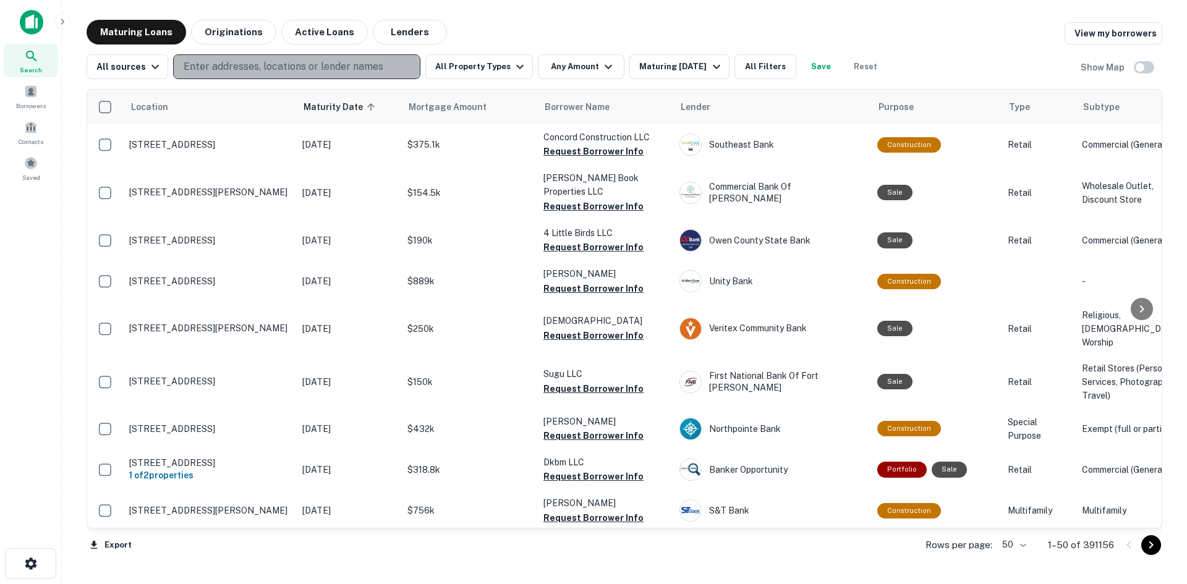
click at [193, 67] on p "Enter addresses, locations or lender names" at bounding box center [284, 66] width 200 height 15
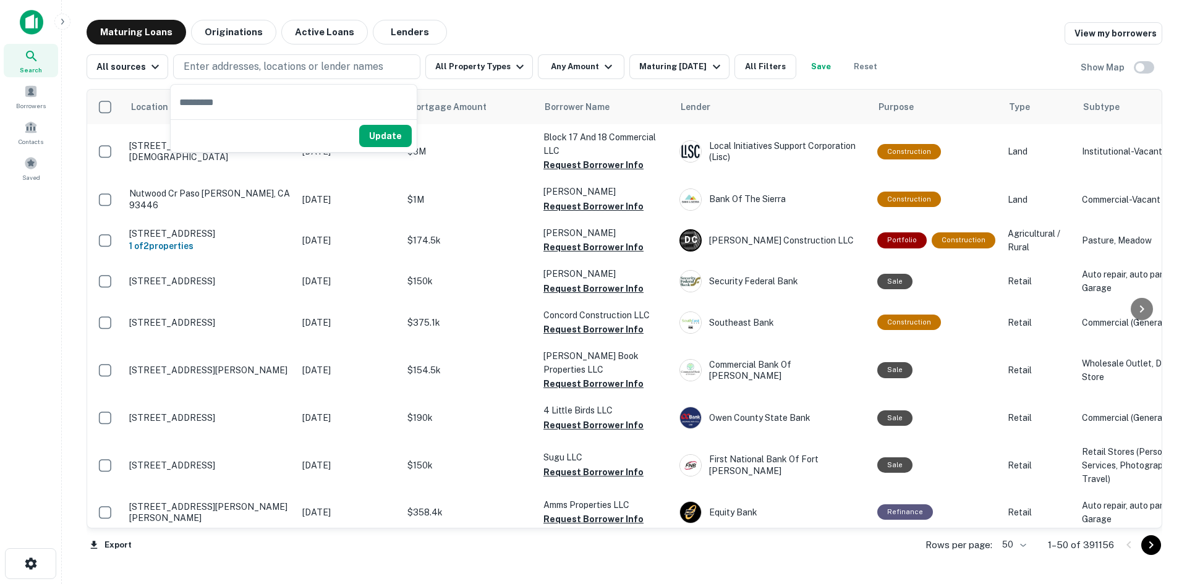
type input "**********"
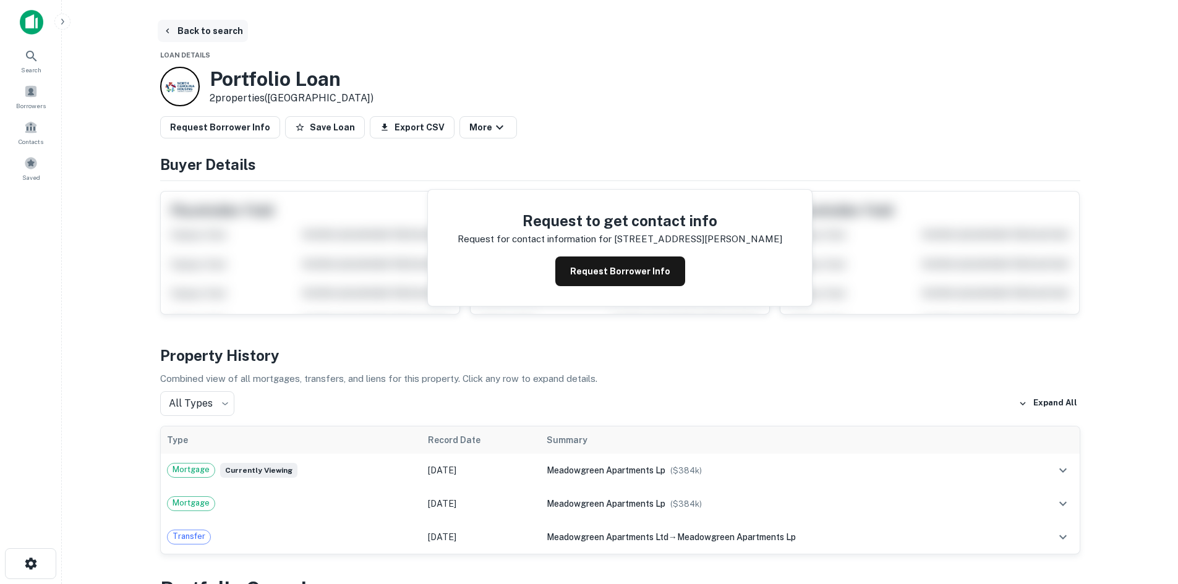
drag, startPoint x: 177, startPoint y: 35, endPoint x: 188, endPoint y: 29, distance: 12.7
click at [177, 35] on button "Back to search" at bounding box center [203, 31] width 90 height 22
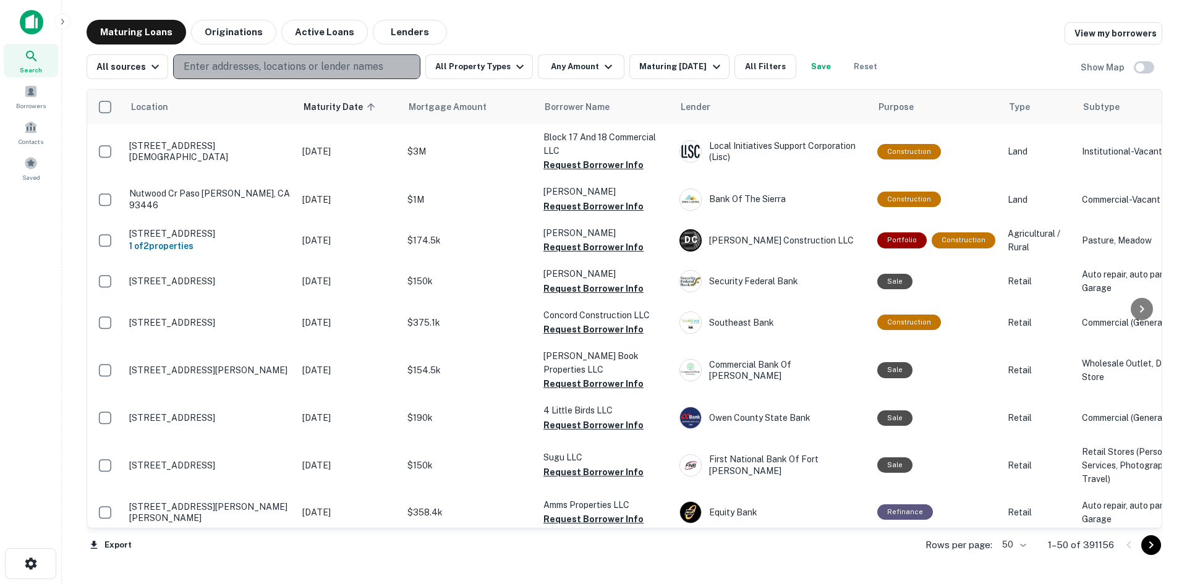
click at [290, 64] on p "Enter addresses, locations or lender names" at bounding box center [284, 66] width 200 height 15
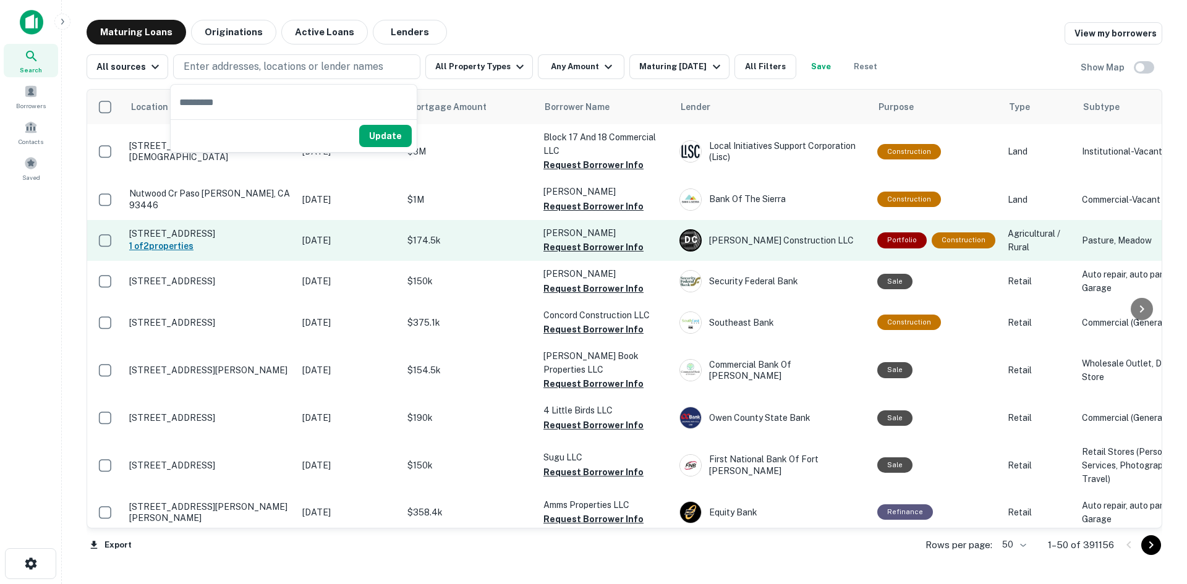
type input "**********"
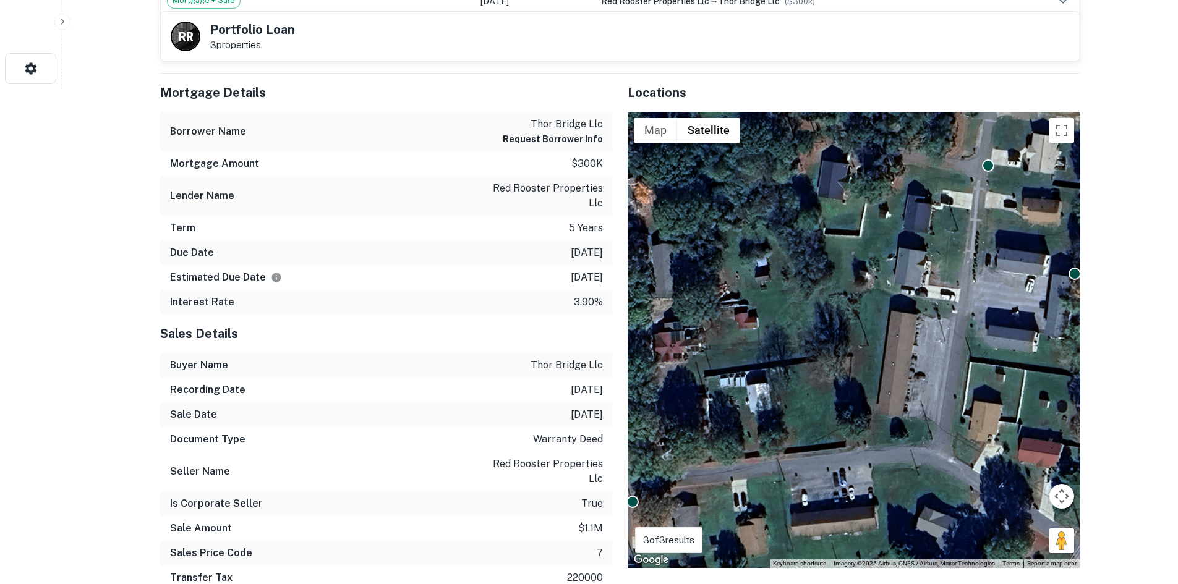
scroll to position [495, 0]
click at [590, 298] on p "3.90%" at bounding box center [588, 302] width 29 height 15
copy p "3.90%"
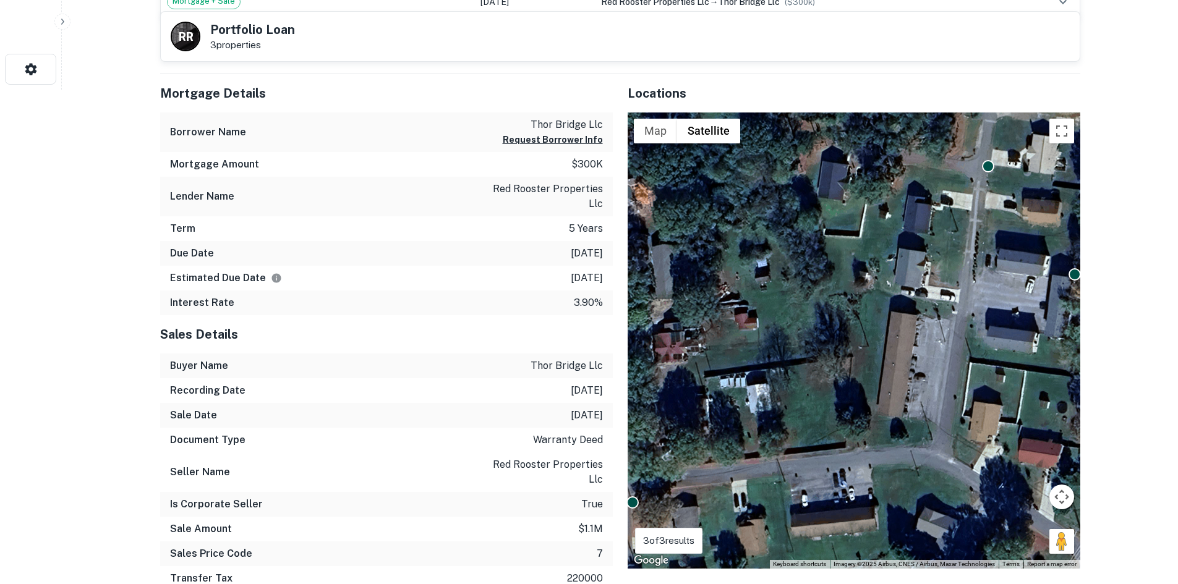
click at [590, 66] on h3 "Portfolio Overview" at bounding box center [620, 54] width 920 height 30
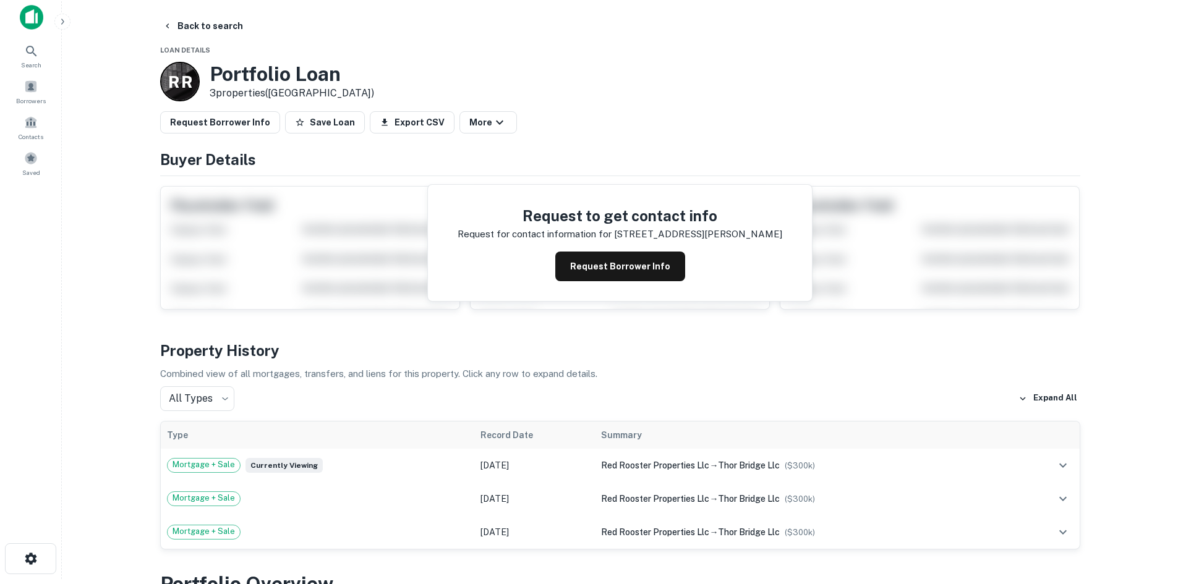
scroll to position [0, 0]
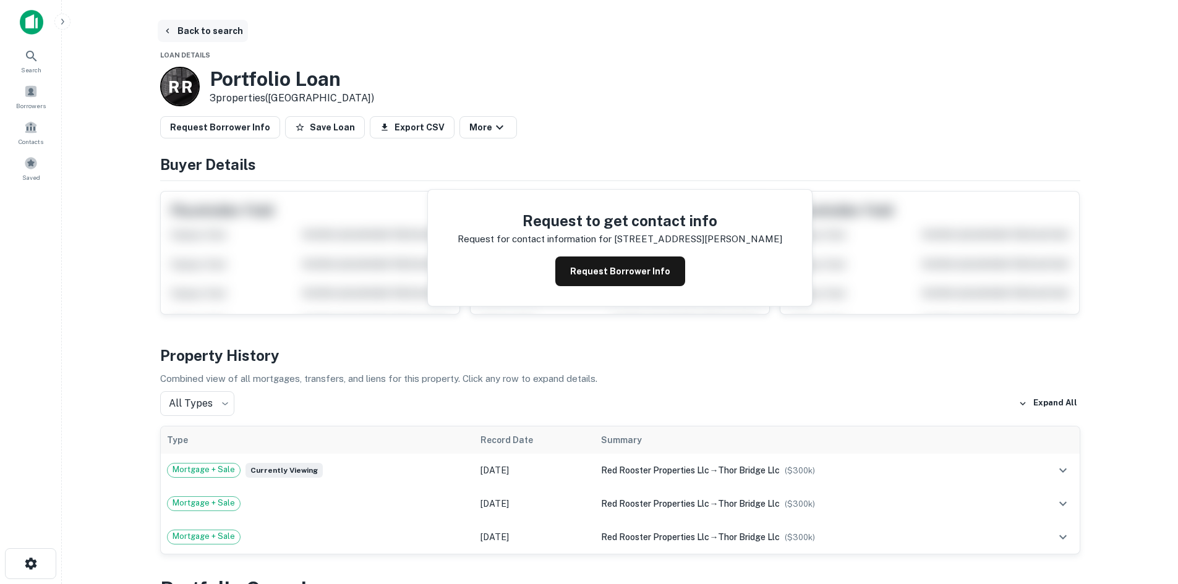
click at [216, 32] on button "Back to search" at bounding box center [203, 31] width 90 height 22
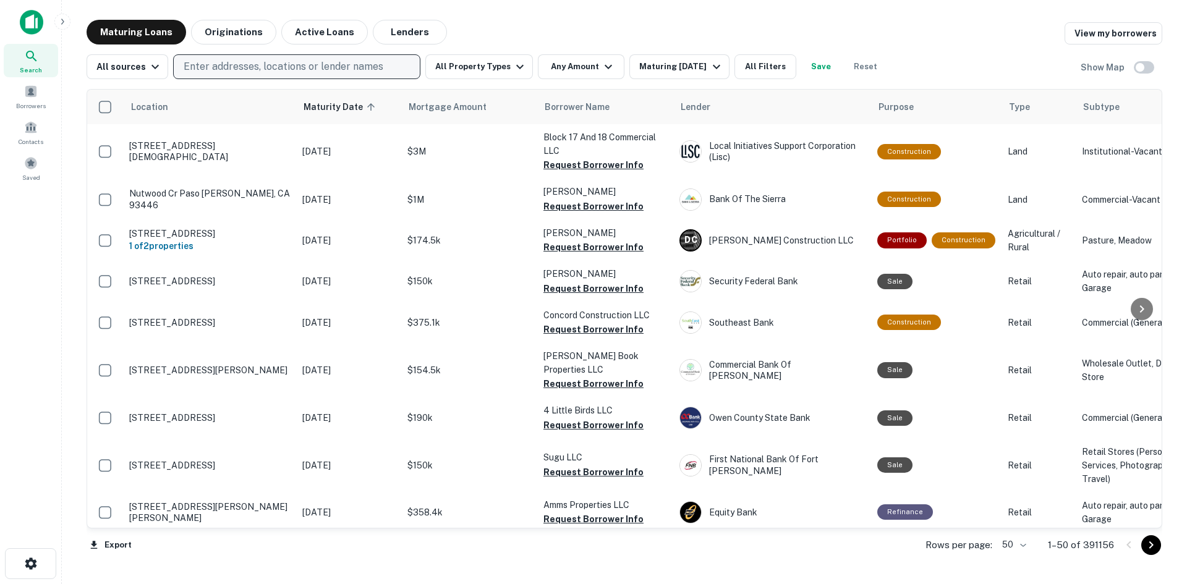
click at [268, 69] on p "Enter addresses, locations or lender names" at bounding box center [284, 66] width 200 height 15
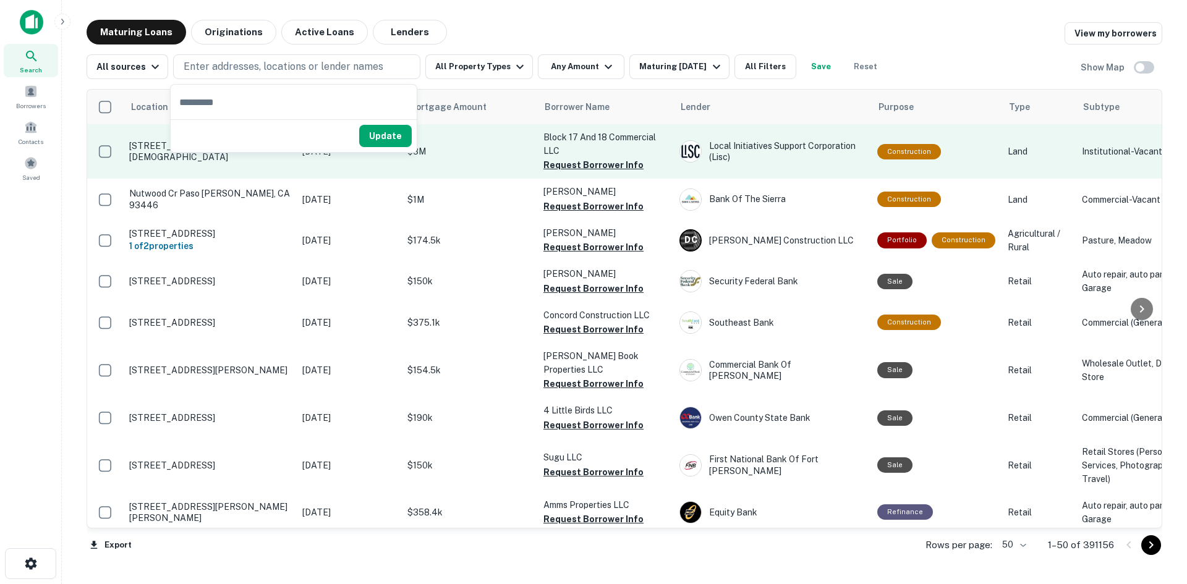
type input "**********"
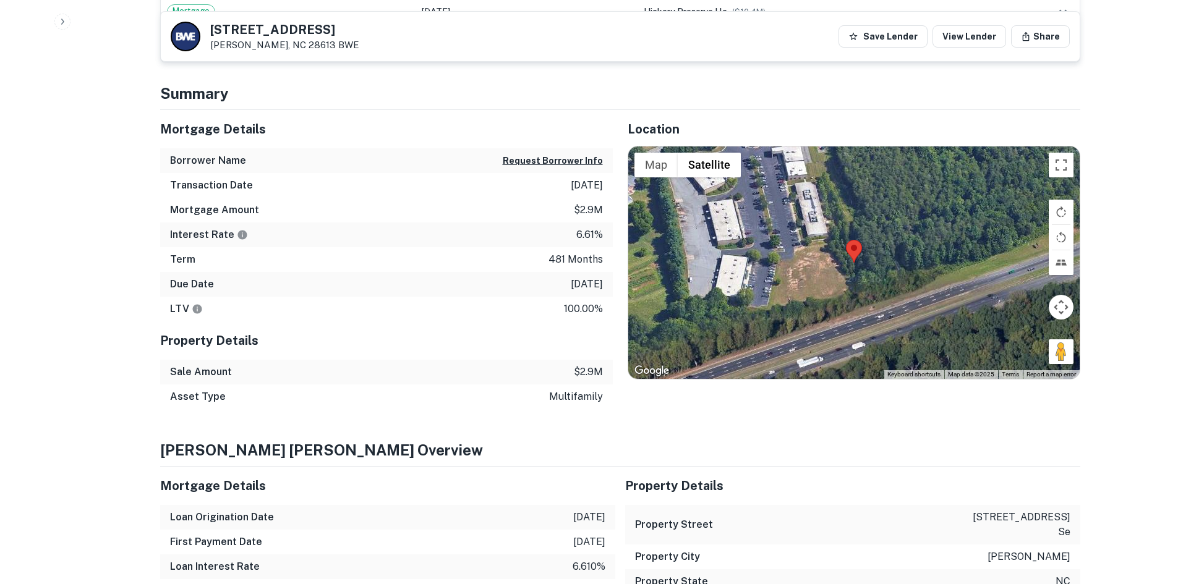
scroll to position [618, 0]
click at [586, 231] on p "6.61%" at bounding box center [589, 234] width 27 height 15
copy p "6.61%"
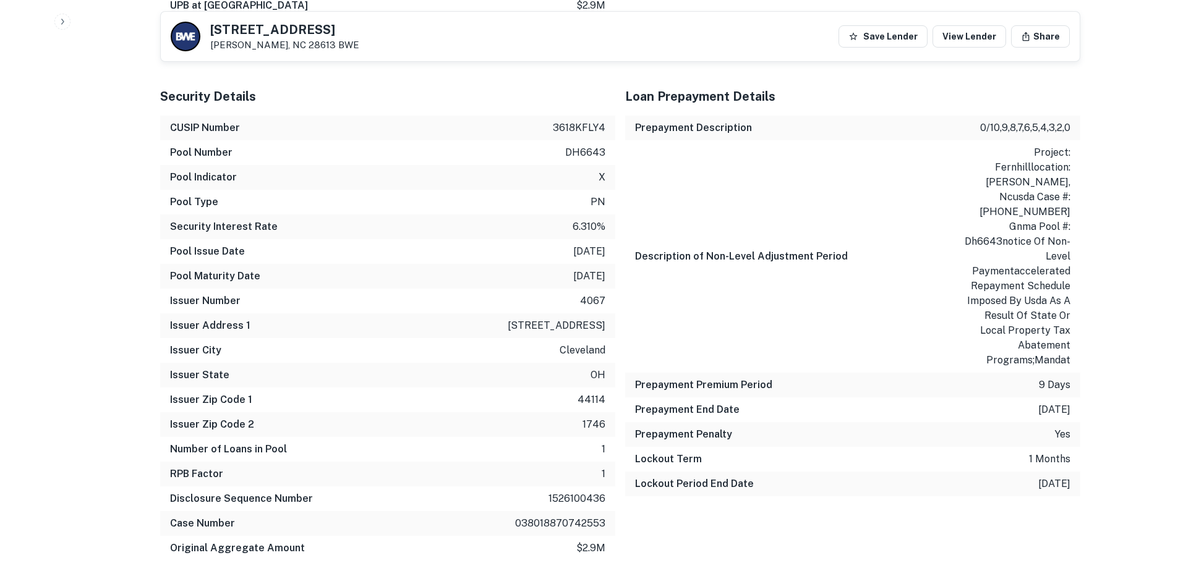
scroll to position [1421, 0]
